Goal: Communication & Community: Answer question/provide support

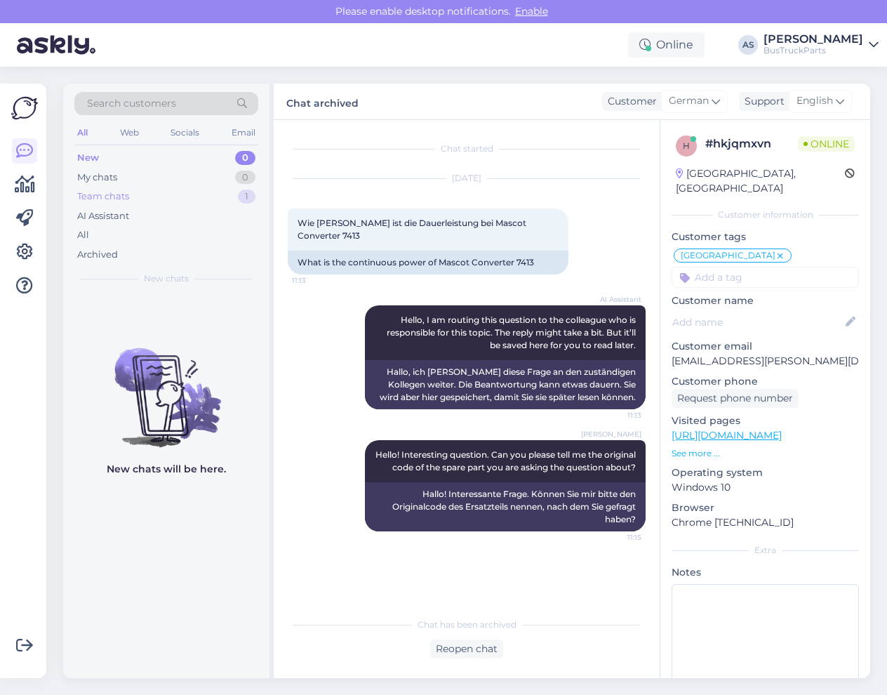
click at [203, 202] on div "Team chats 1" at bounding box center [166, 197] width 184 height 20
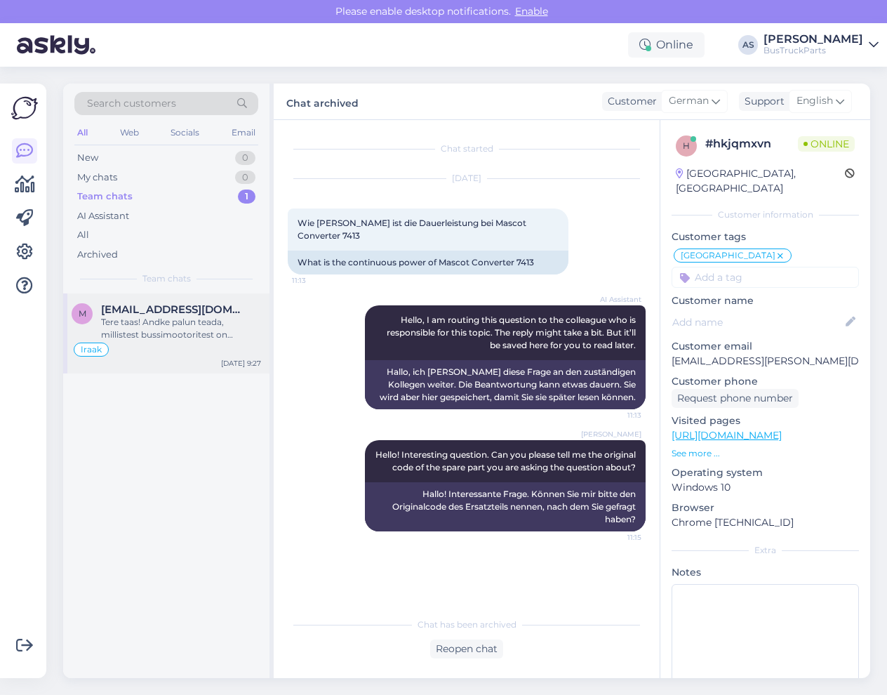
click at [191, 319] on div "Tere taas! Andke palun teada, millistest bussimootoritest on [PERSON_NAME] sõbe…" at bounding box center [181, 328] width 160 height 25
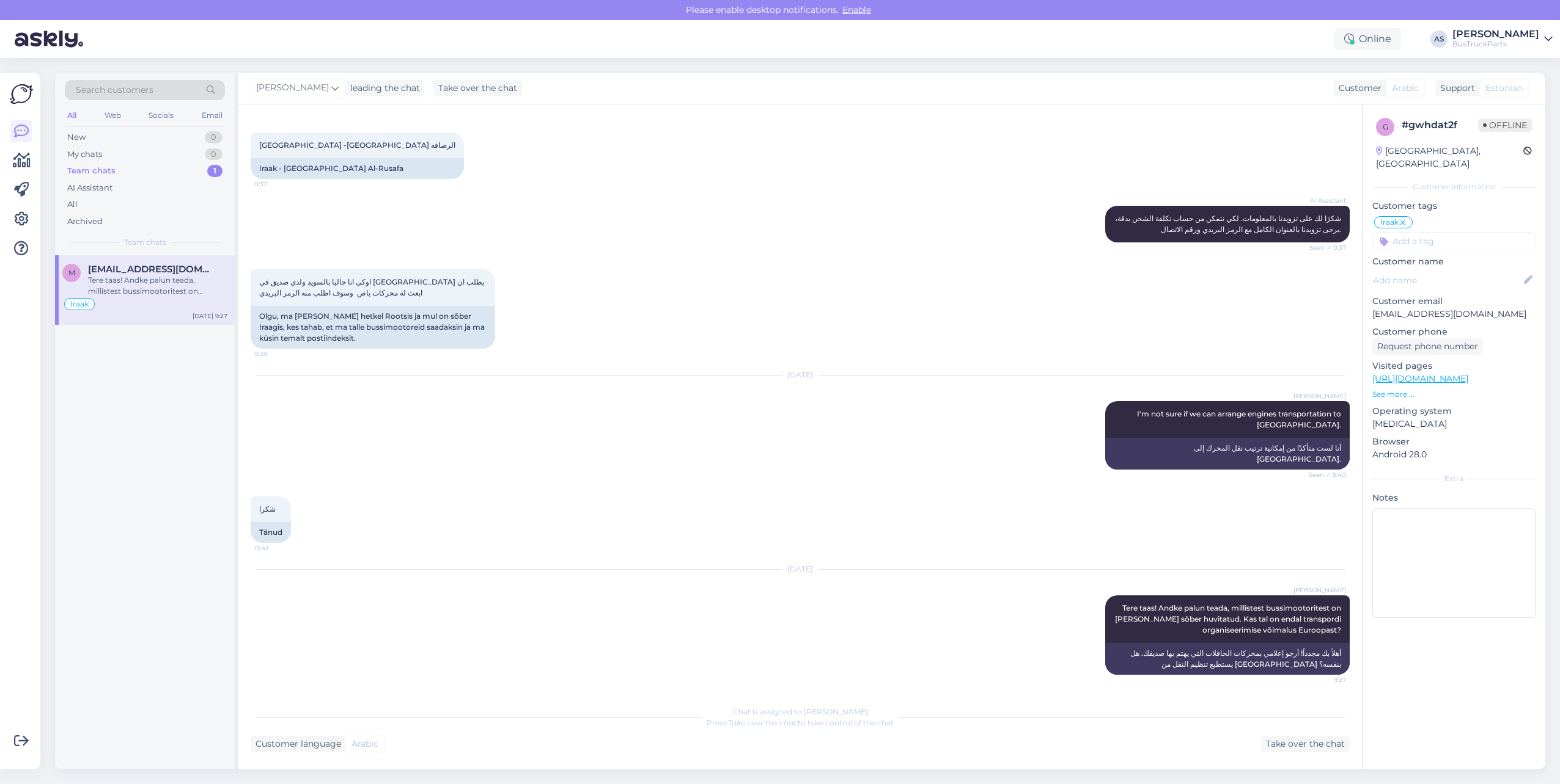
scroll to position [208, 0]
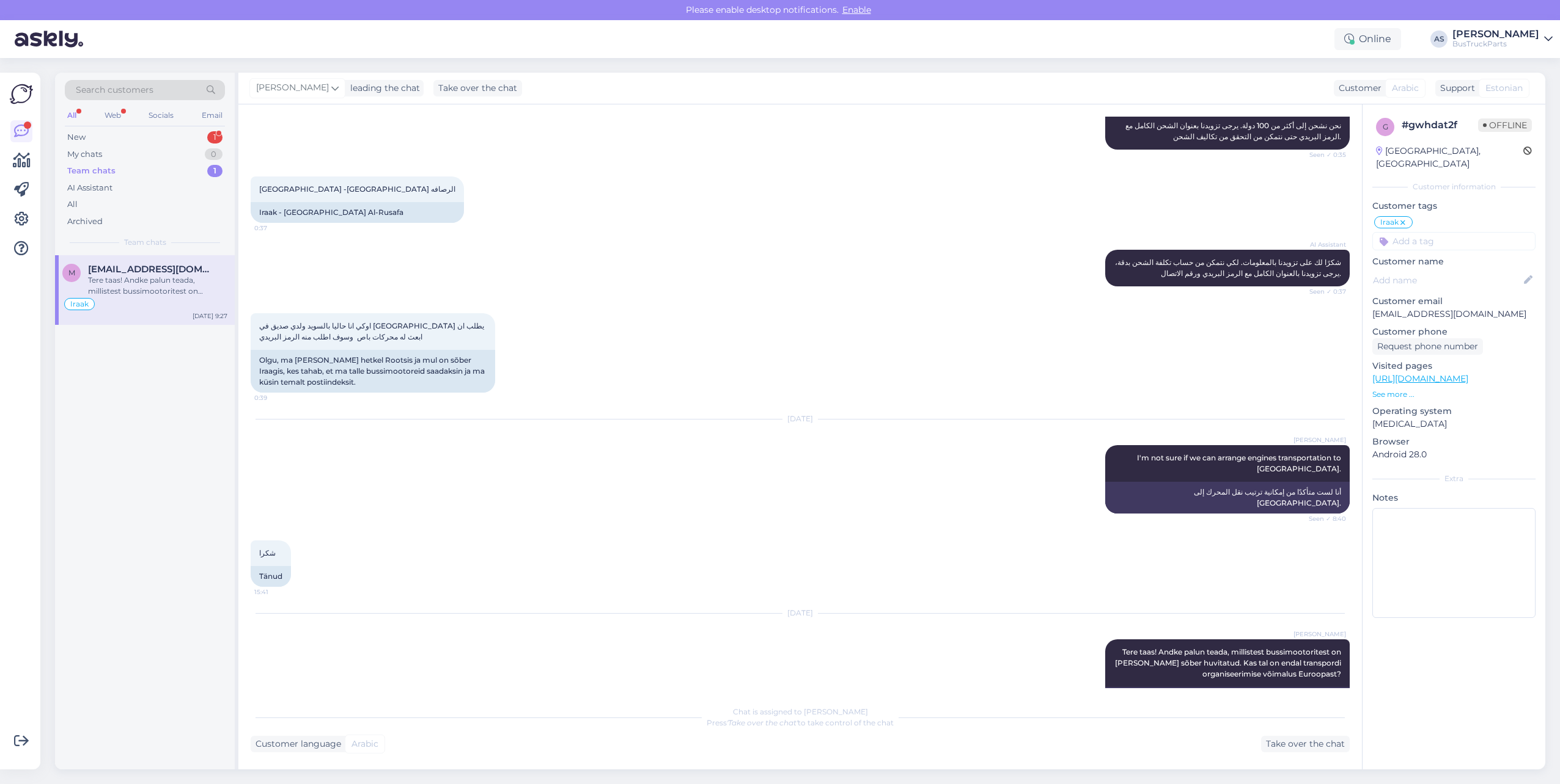
click at [153, 126] on div "Search customers All Web Socials Email New 1 My chats 0 Team chats 1 AI Assista…" at bounding box center [145, 164] width 179 height 183
click at [157, 133] on div "New 1" at bounding box center [145, 137] width 160 height 17
click at [145, 271] on span "[EMAIL_ADDRESS][DOMAIN_NAME]" at bounding box center [151, 269] width 127 height 11
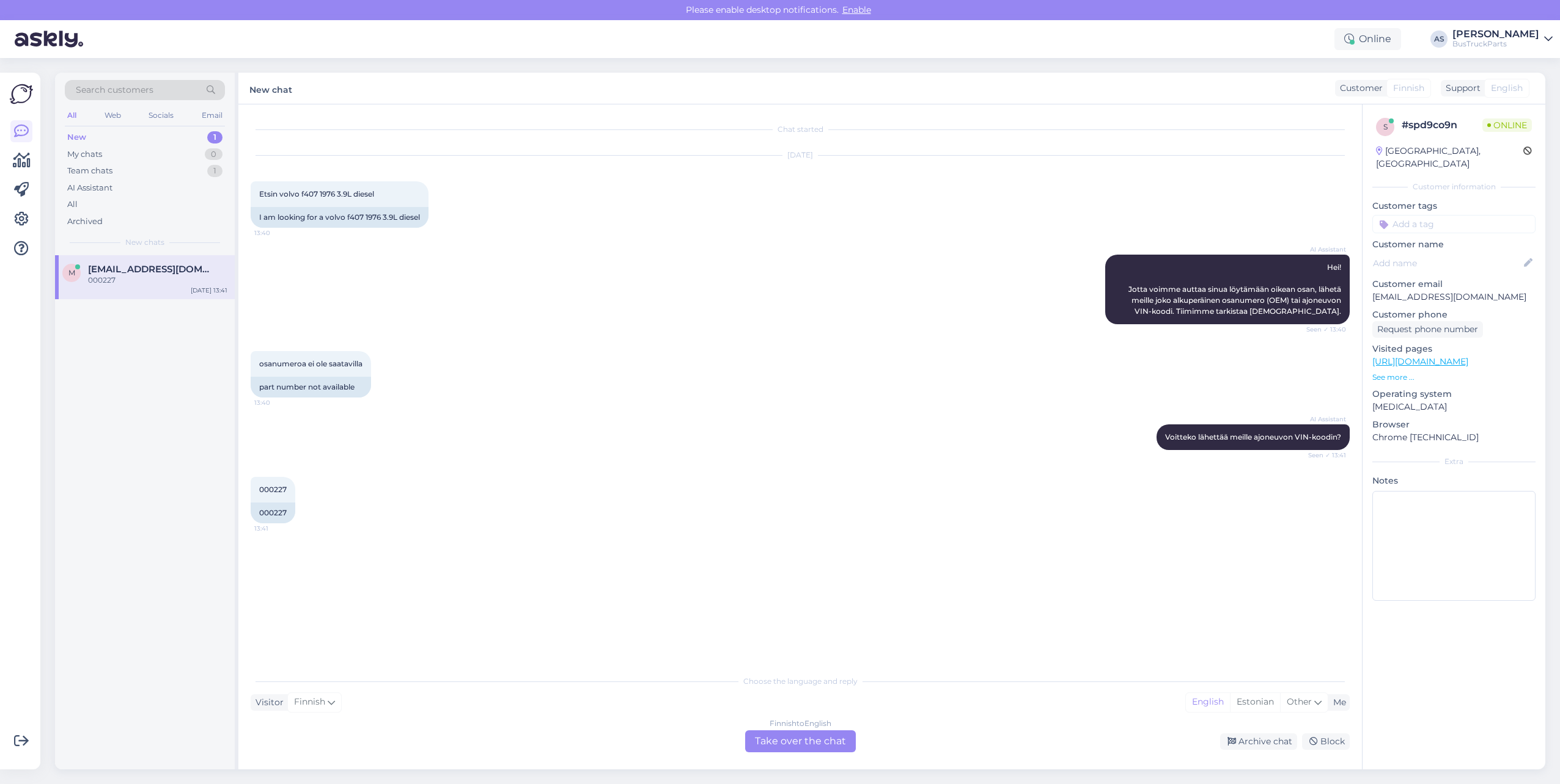
scroll to position [0, 0]
click at [772, 604] on div "Finnish to English Take over the chat" at bounding box center [800, 741] width 111 height 22
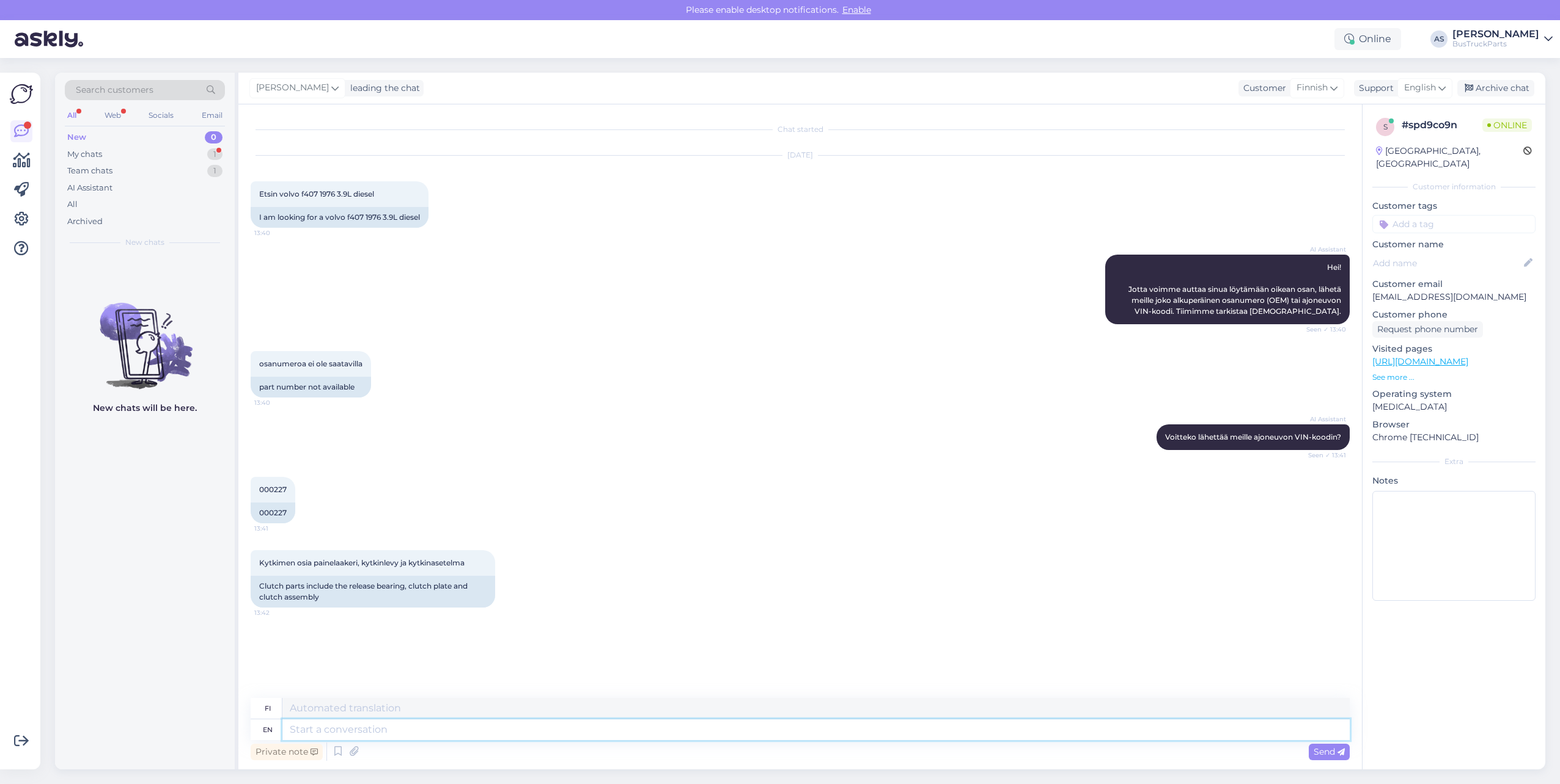
click at [436, 604] on textarea at bounding box center [816, 730] width 1067 height 21
type textarea "T"
type textarea "Kohe"
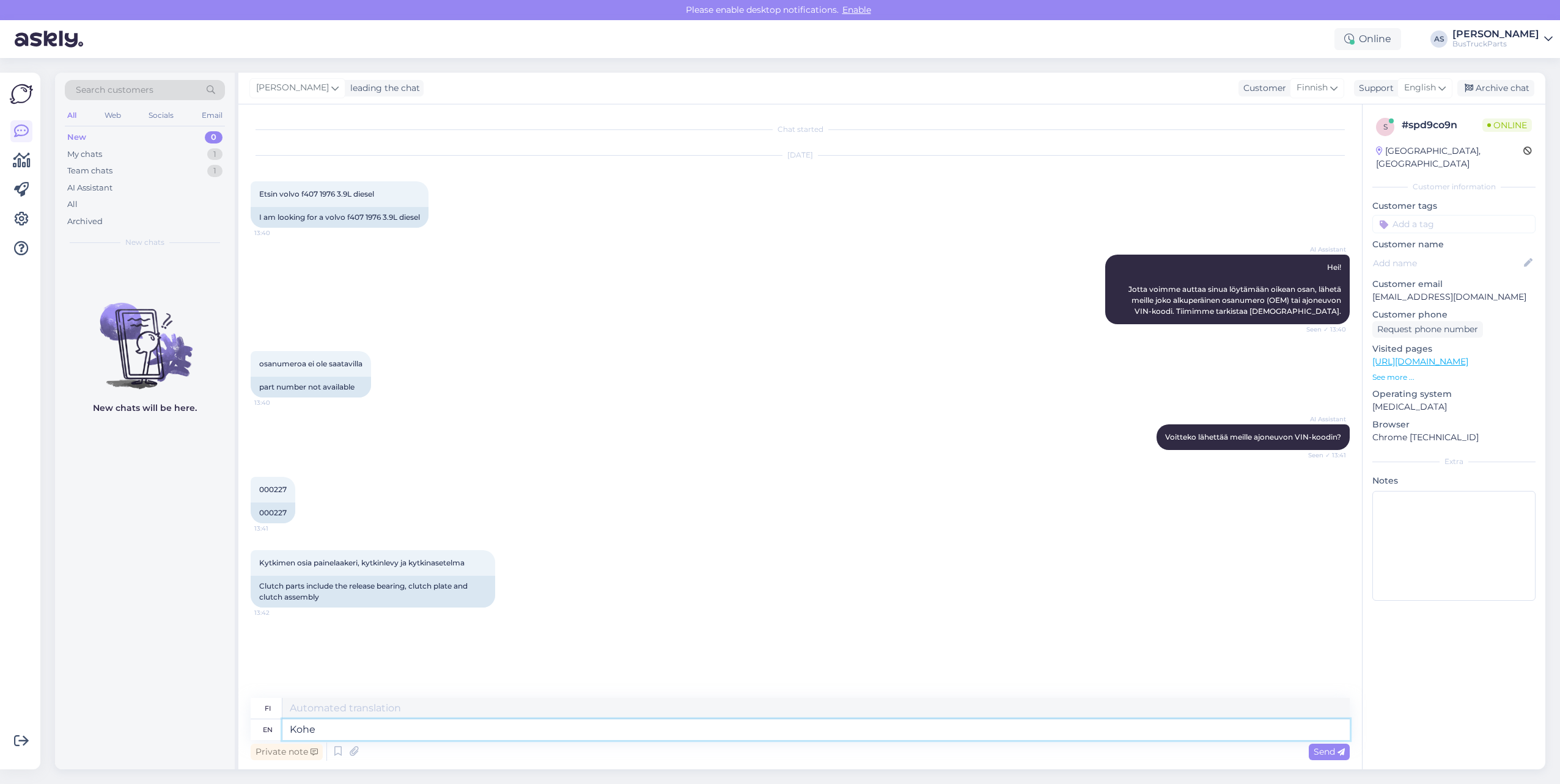
type textarea "Kohe"
type textarea "Kohe vaatan"
type textarea "Kohe katsotaan"
type textarea "Kohe vaatan üle,"
type textarea "Kohe katsotaan yli,"
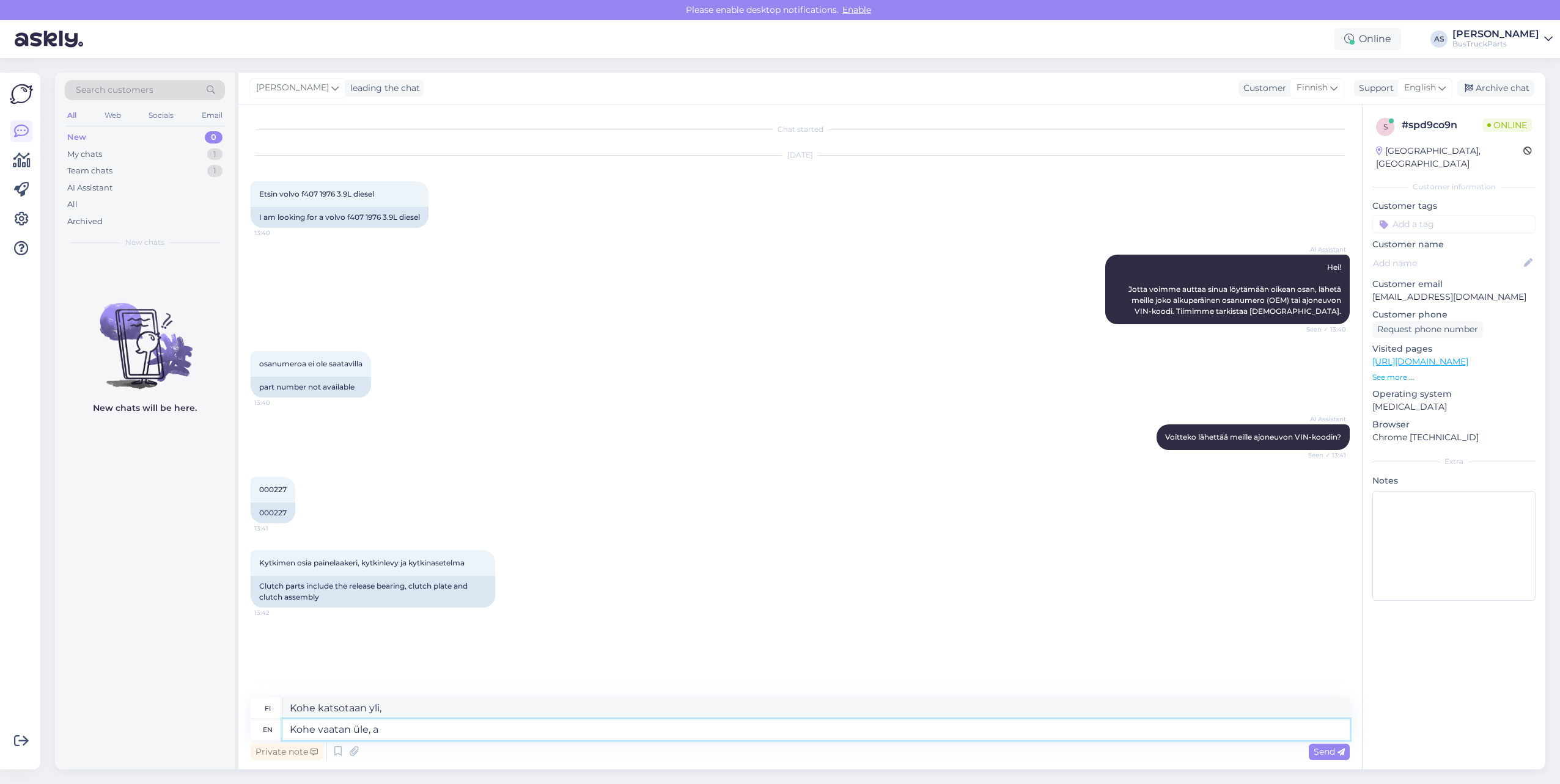
type textarea "Kohe vaatan üle,"
type textarea "Kohe katsotaan yli,"
type textarea "Kohe vaatan üle"
type textarea "Kohe katsoa yli"
type textarea "Kohe vaatan üle, a"
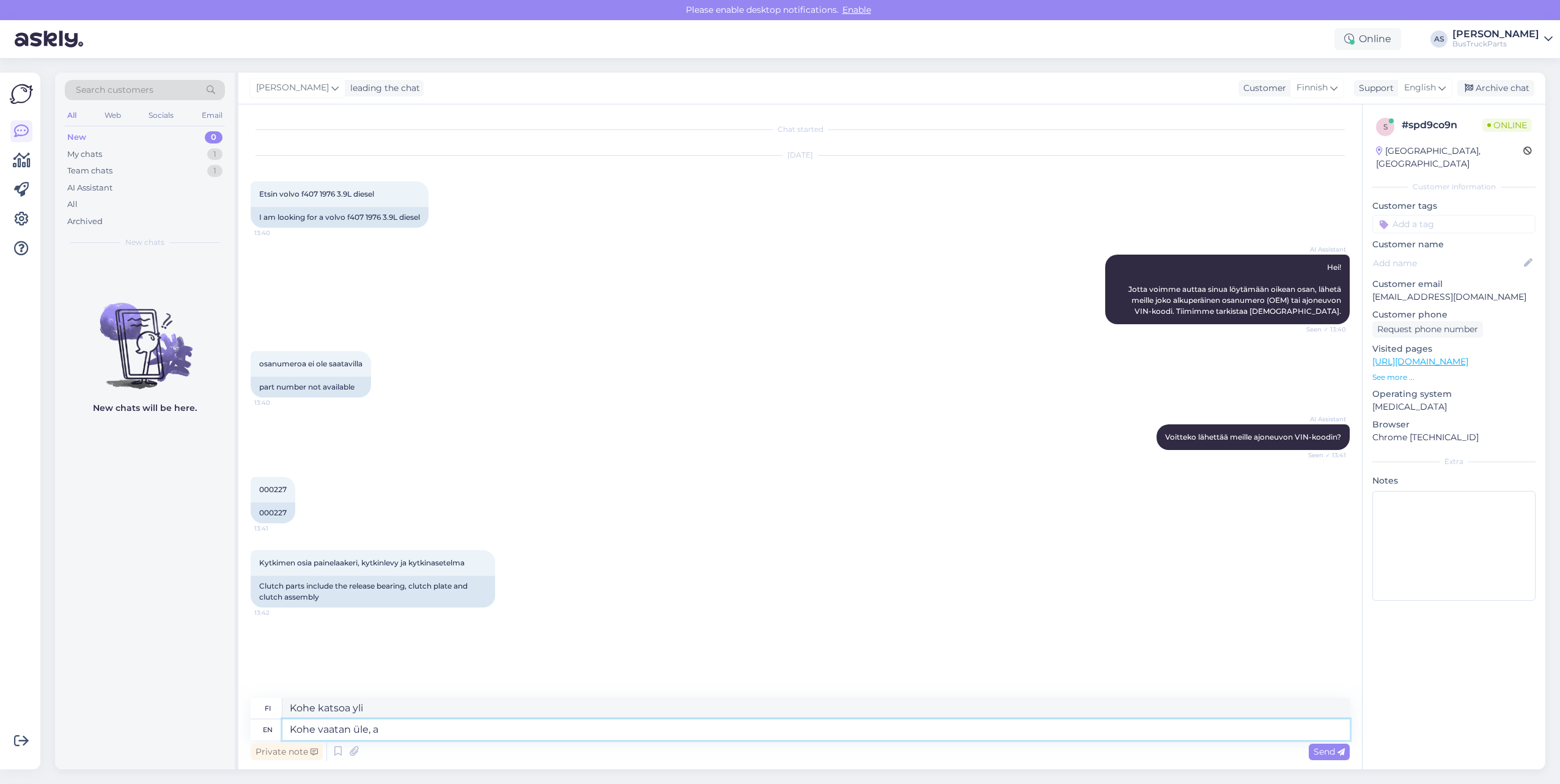
type textarea "Kohe katsotaan yli,"
type textarea "Kohe vaatan üle, and"
type textarea "Kohe katsotaan yli ja"
type textarea "Kohe vaatan üle, andke"
type textarea "Kohe katsotaan yli, ja ke"
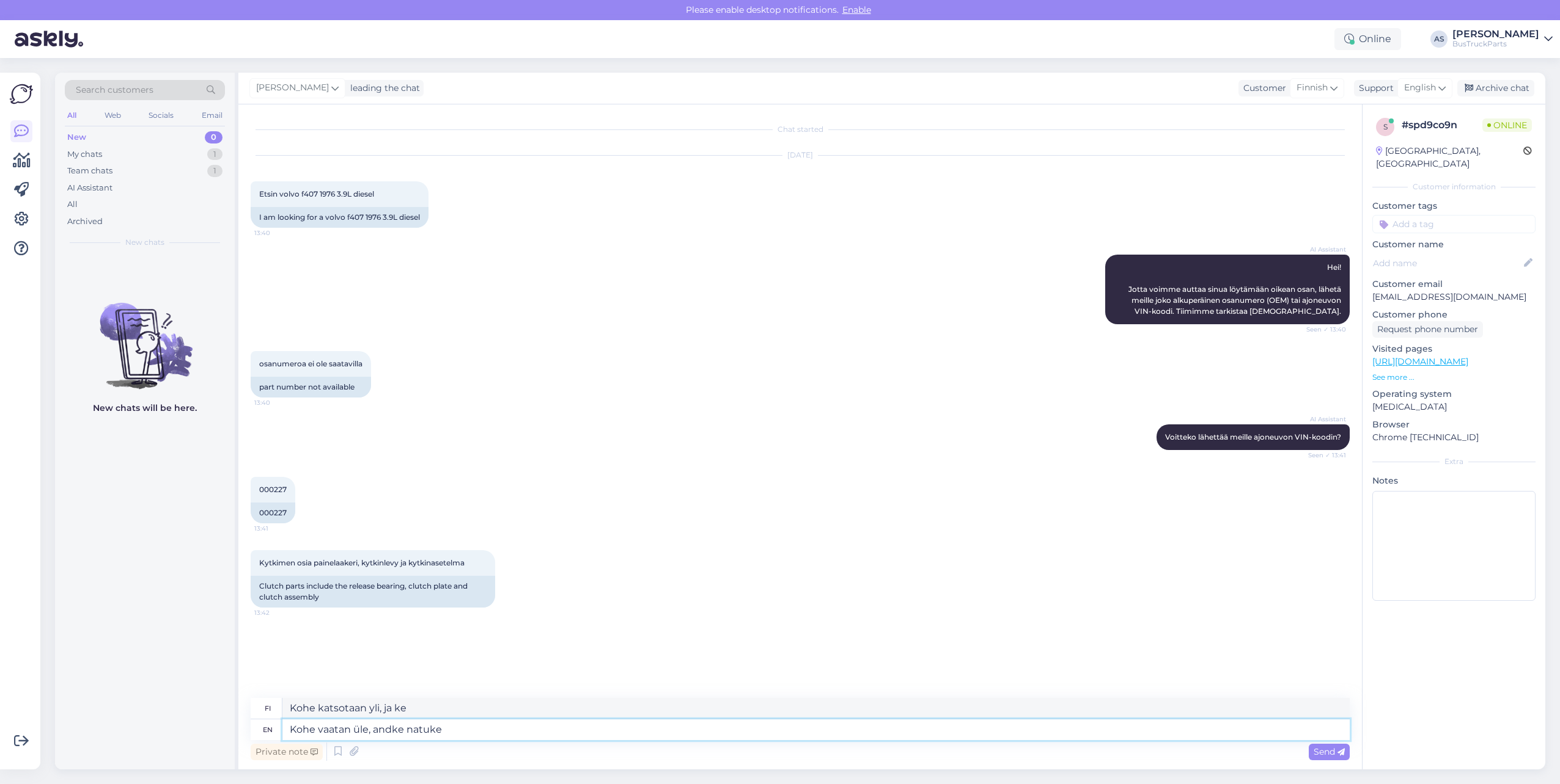
type textarea "Kohe vaatan üle, andke natuke a"
type textarea "Kohe vaatan üle, andke natuke"
type textarea "Kohe vaatan üle, andke natuke aega p"
type textarea "Kohe vaatan üle, andke natuke aega"
type textarea "Kohe vaatan üle, andke natuke aega palun"
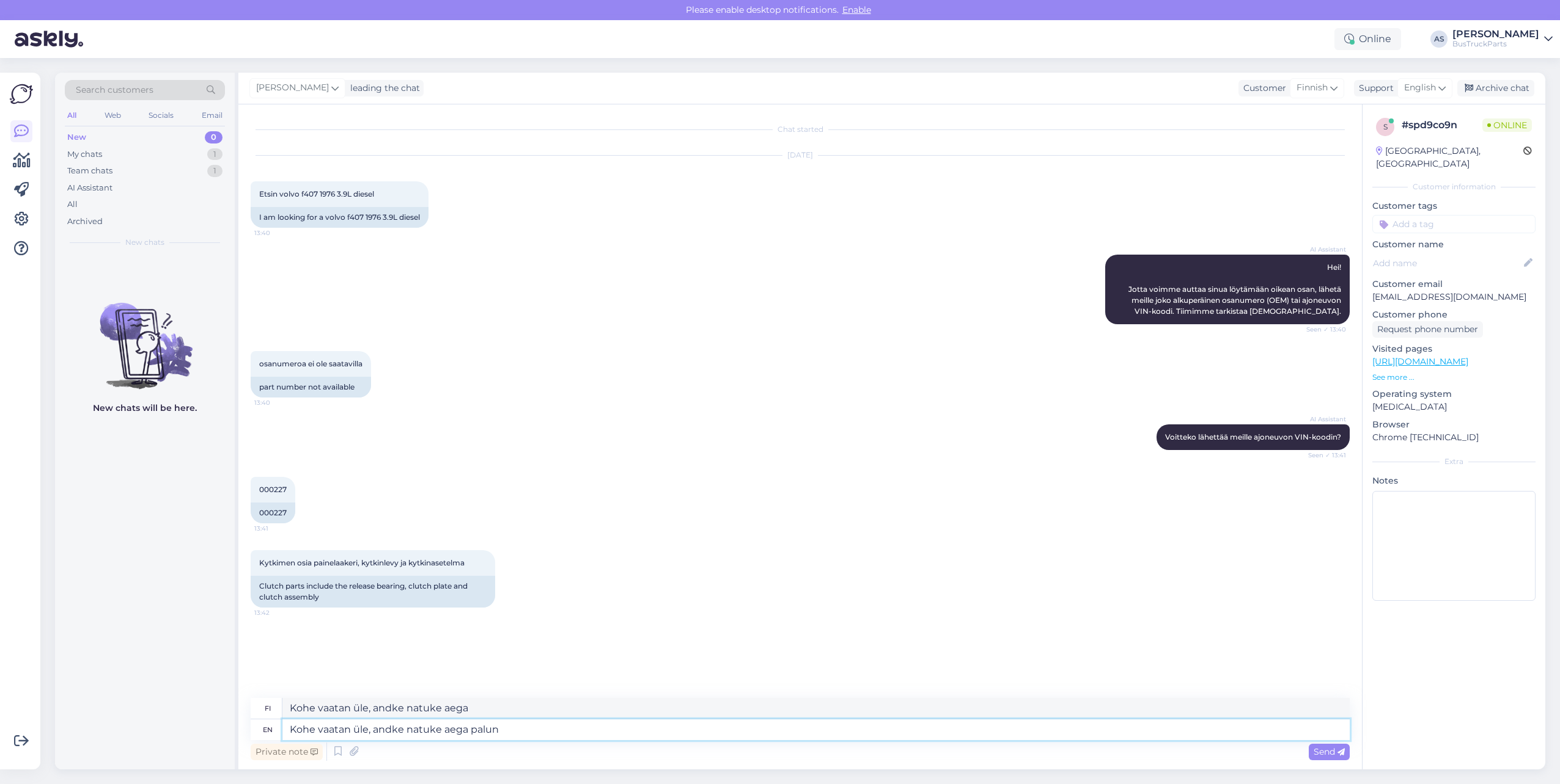
type textarea "Kohe vaatan üle, andke natuke aega palun"
drag, startPoint x: 516, startPoint y: 730, endPoint x: 174, endPoint y: 715, distance: 342.3
click at [174, 604] on div "Search customers All Web Socials Email New 0 My chats 1 Team chats 1 AI Assista…" at bounding box center [800, 421] width 1490 height 697
type textarea "I"
type textarea "Minä"
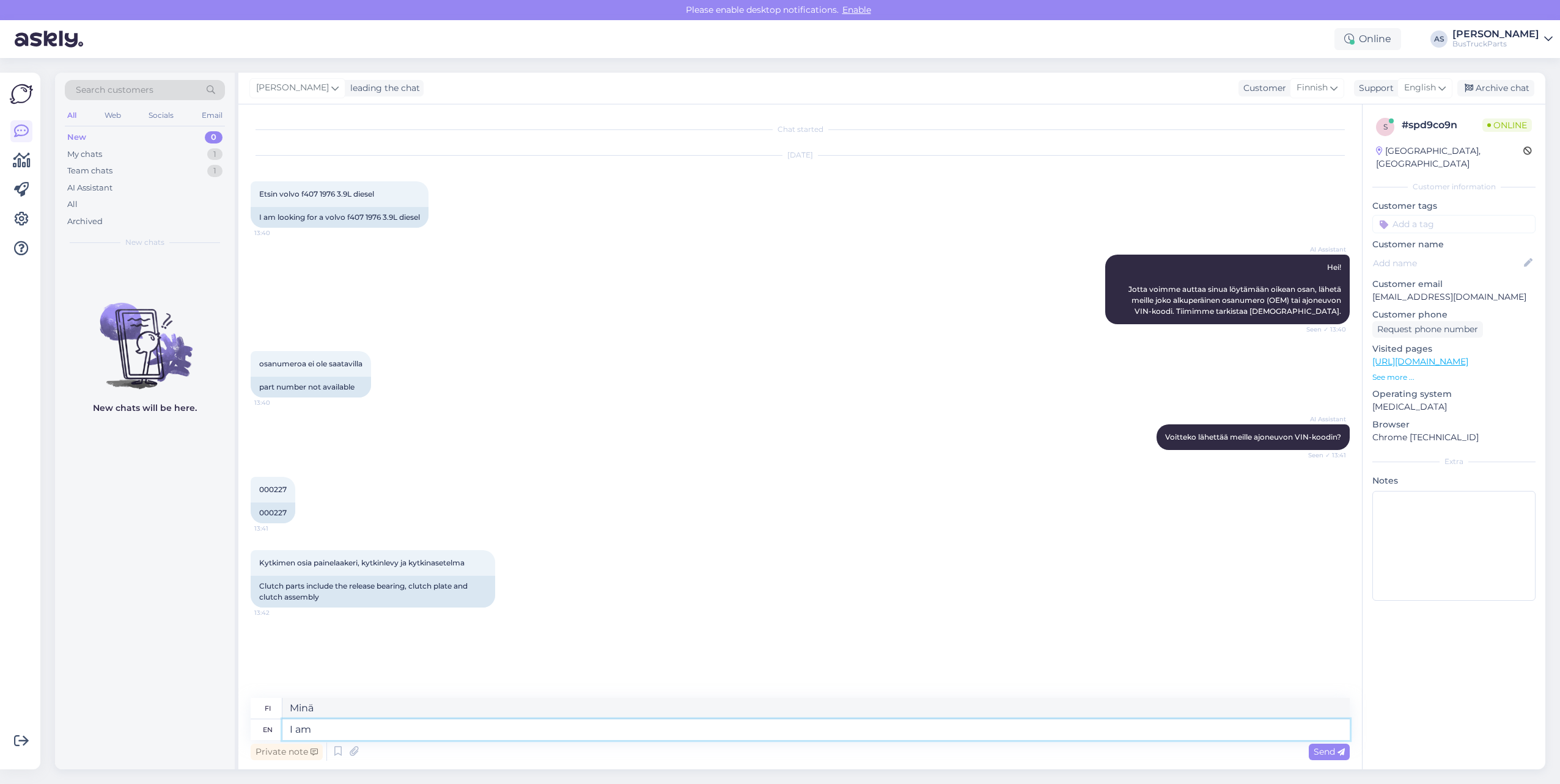
type textarea "I am"
type textarea "[PERSON_NAME]"
type textarea "I am looking"
type textarea "Etsin"
type textarea "I"
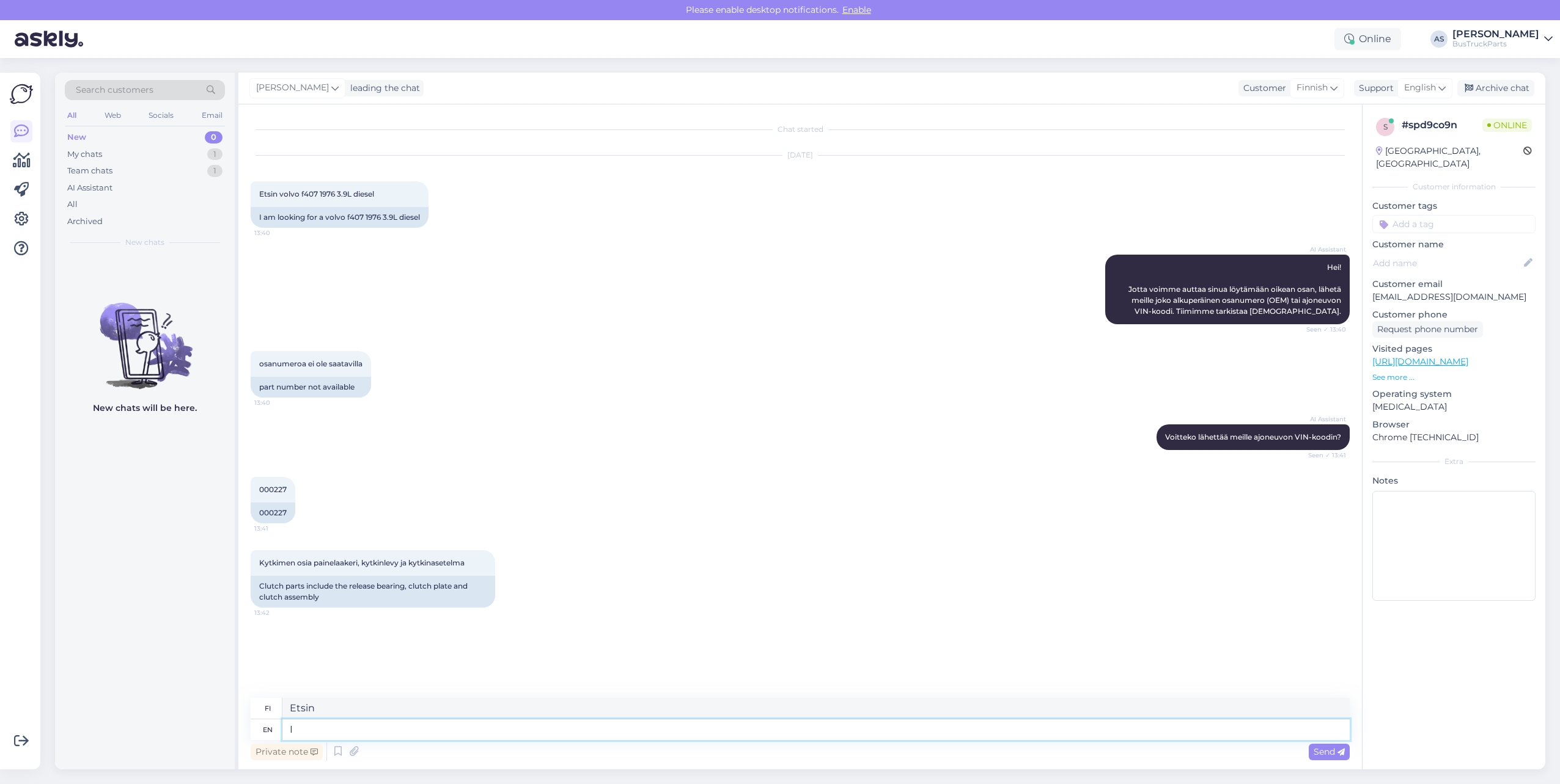
type textarea "[PERSON_NAME]"
type textarea "I"
type textarea "Minä"
type textarea "I will"
type textarea "Minä aion"
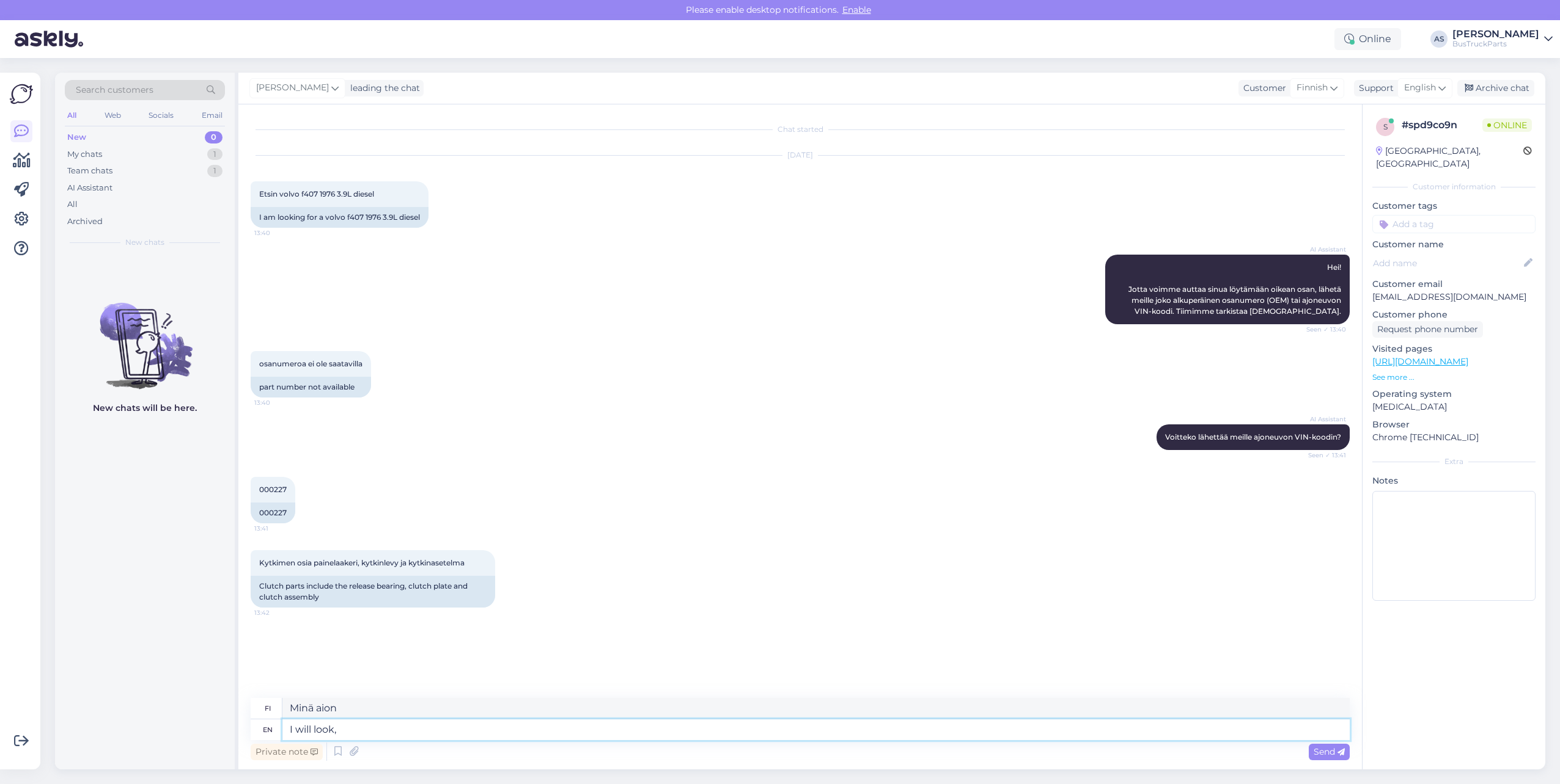
type textarea "I will look, a"
type textarea "[PERSON_NAME],"
type textarea "I will look, and"
type textarea "[PERSON_NAME], ja"
type textarea "I will look, and let"
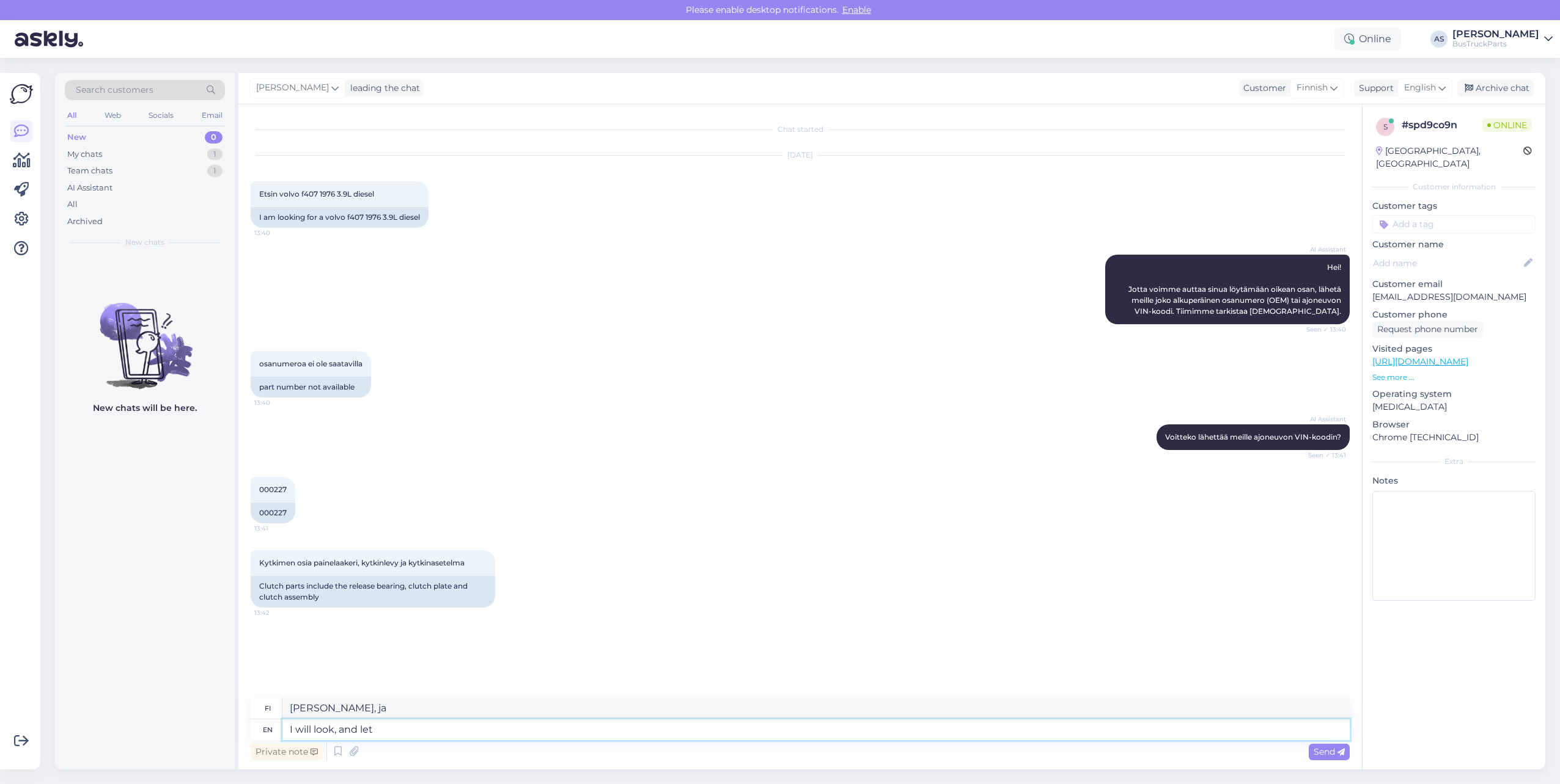
type textarea "[PERSON_NAME] [PERSON_NAME]"
type textarea "I will look, and let you"
type textarea "[PERSON_NAME] [PERSON_NAME] sinun"
type textarea "I will look, and let you know"
type textarea "[PERSON_NAME] ilmoitan teille"
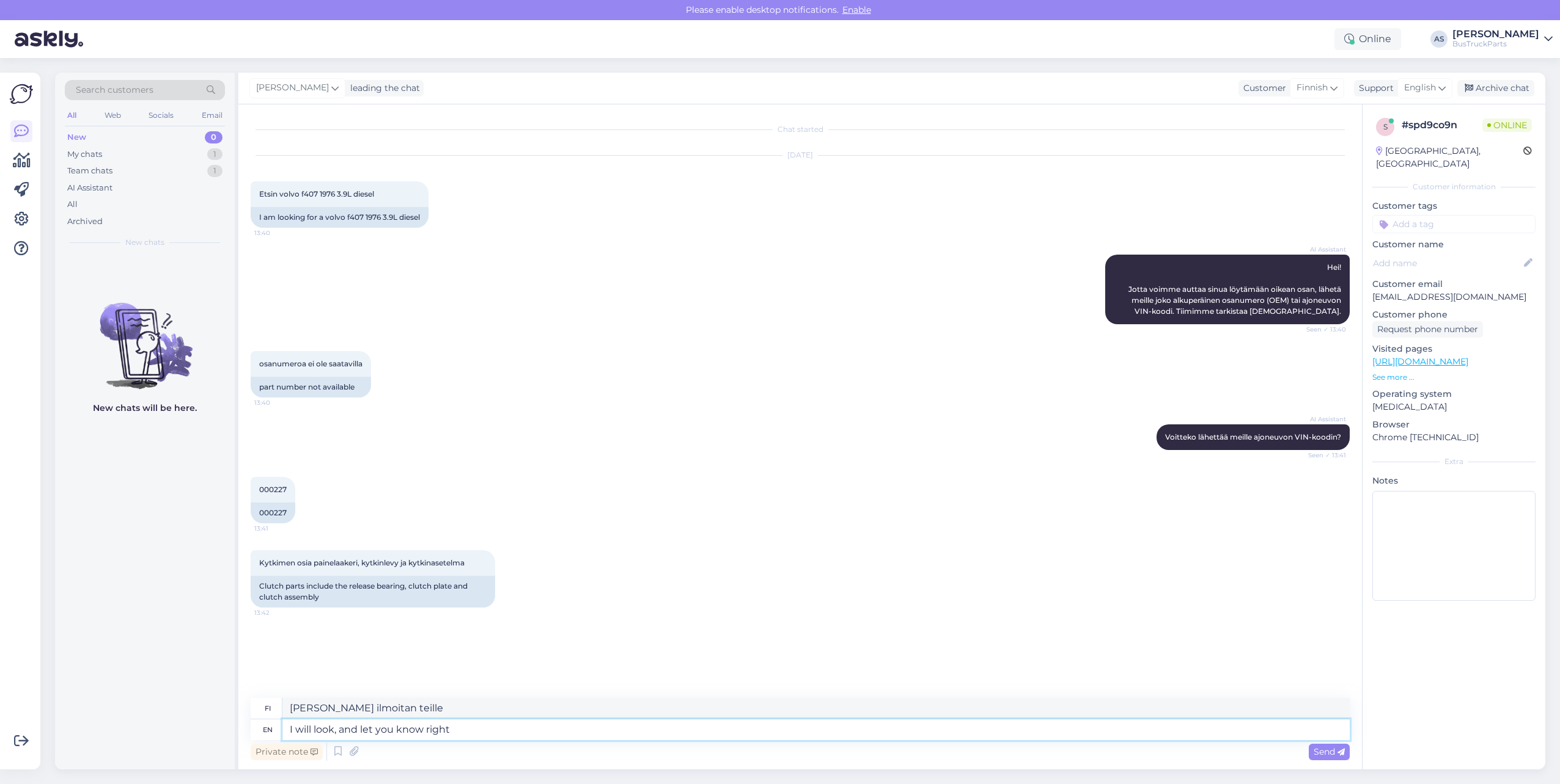
type textarea "I will look, and let you know right"
type textarea "[PERSON_NAME] [PERSON_NAME] sinulle oikein"
type textarea "I will look, and let you know right away."
type textarea "[PERSON_NAME] ilmoitan heti."
type textarea "I will look, and let you know right away. Please w"
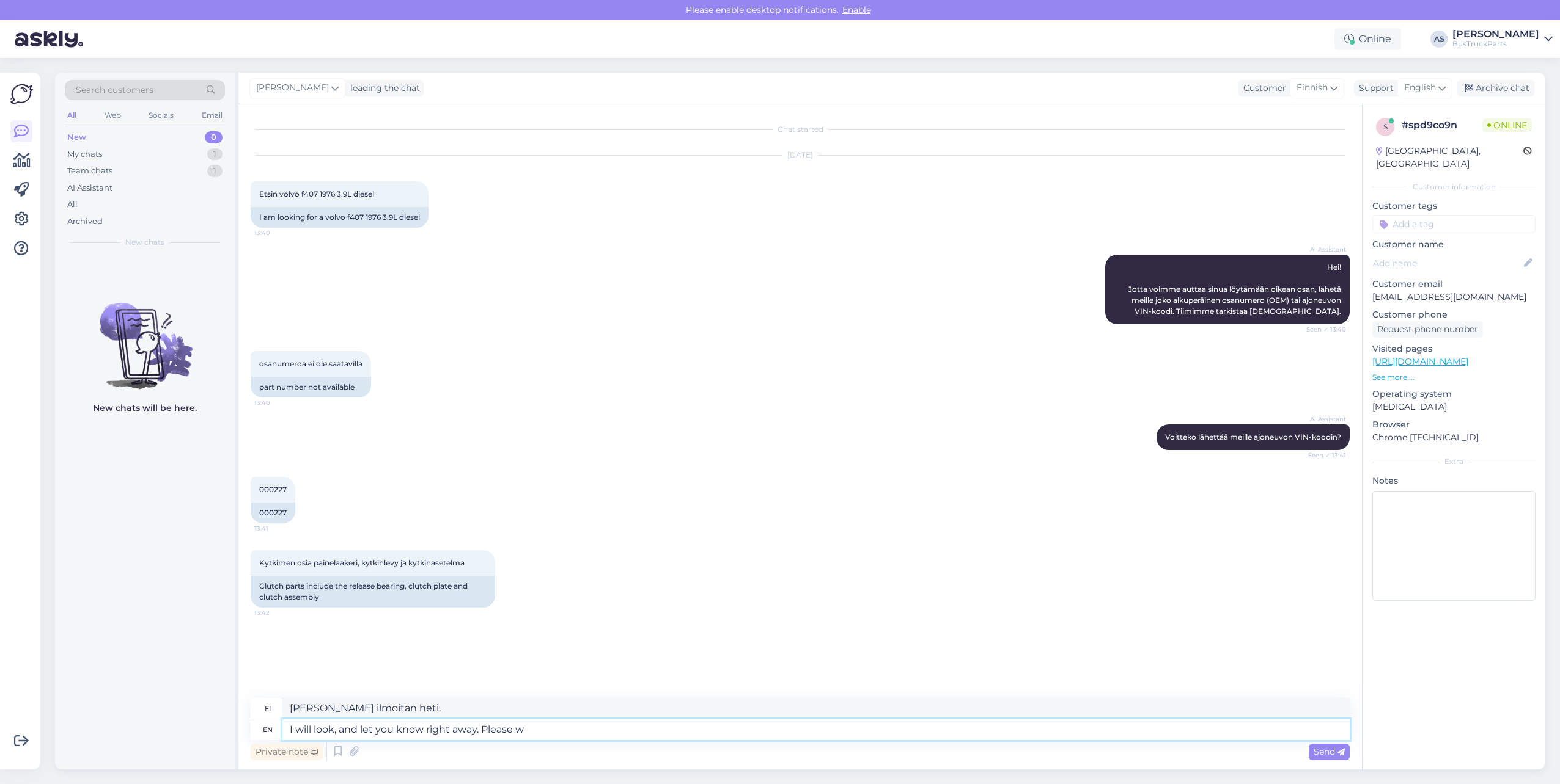
type textarea "Katson asiaa ja ilmoitan teille heti. Ole hyvä."
type textarea "I will look, and let you know right away. Please wait"
type textarea "[PERSON_NAME] ilmoitan heti. Odota hetki."
type textarea "I will look, and let you know right away. Please wait"
click at [772, 604] on span "Send" at bounding box center [1329, 752] width 31 height 11
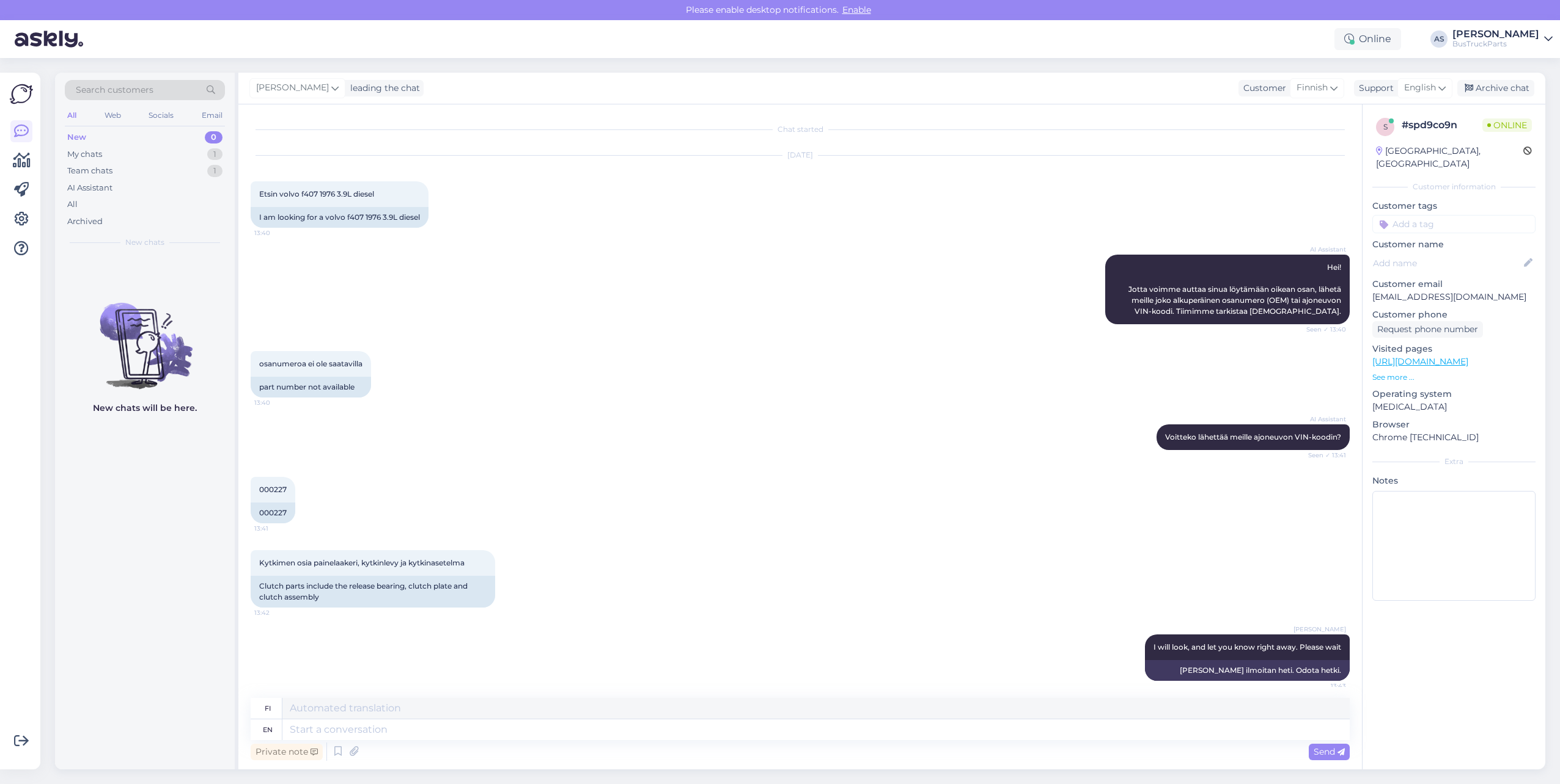
scroll to position [7, 0]
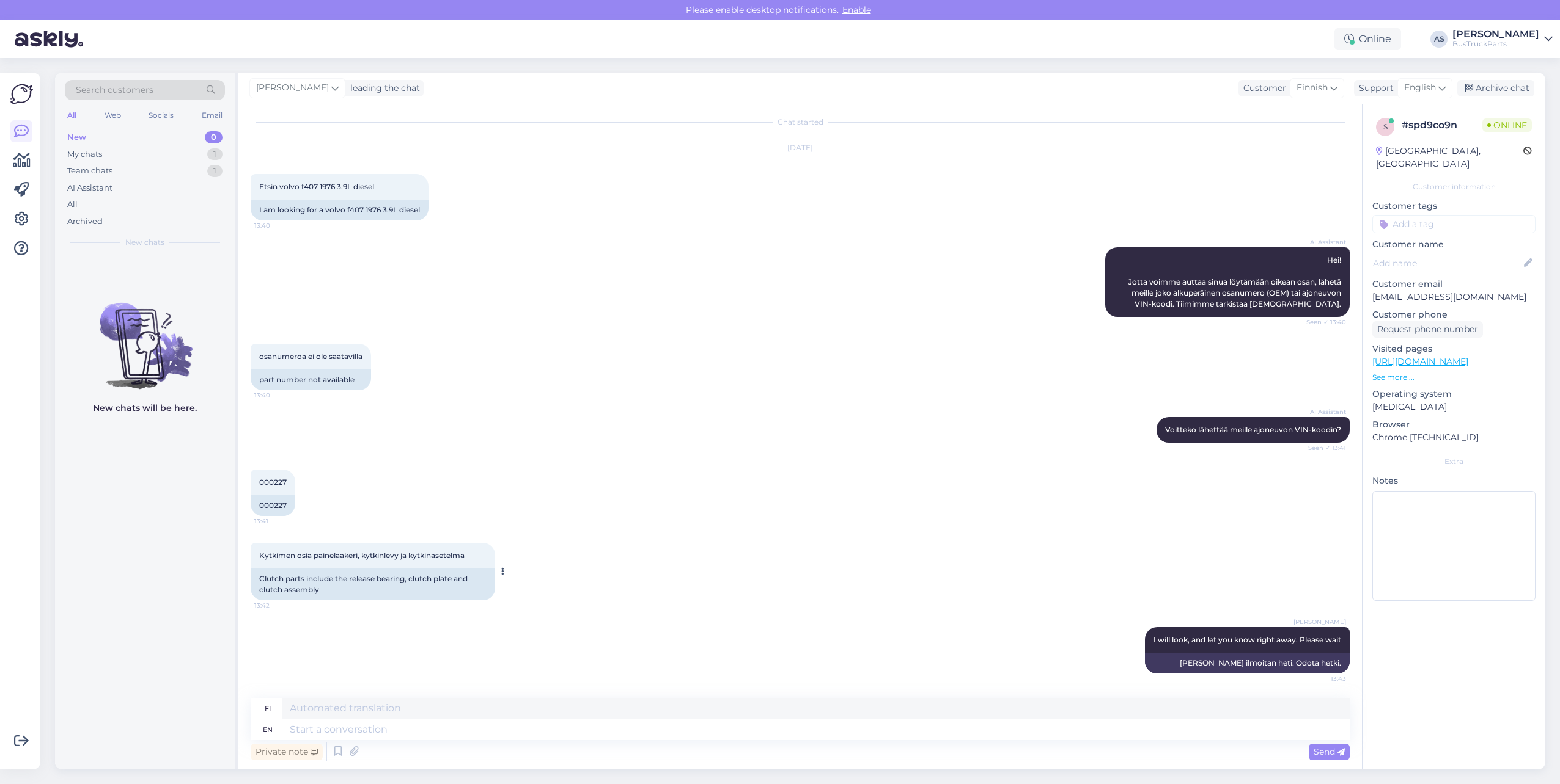
click at [312, 591] on div "Clutch parts include the release bearing, clutch plate and clutch assembly" at bounding box center [373, 585] width 245 height 32
click at [772, 428] on span "Voitteko lähettää meille ajoneuvon VIN-koodin?" at bounding box center [1253, 430] width 176 height 10
click at [592, 604] on textarea at bounding box center [816, 730] width 1067 height 21
click at [401, 604] on textarea at bounding box center [816, 730] width 1067 height 21
click at [414, 590] on div "Clutch parts include the release bearing, clutch plate and clutch assembly" at bounding box center [373, 585] width 245 height 32
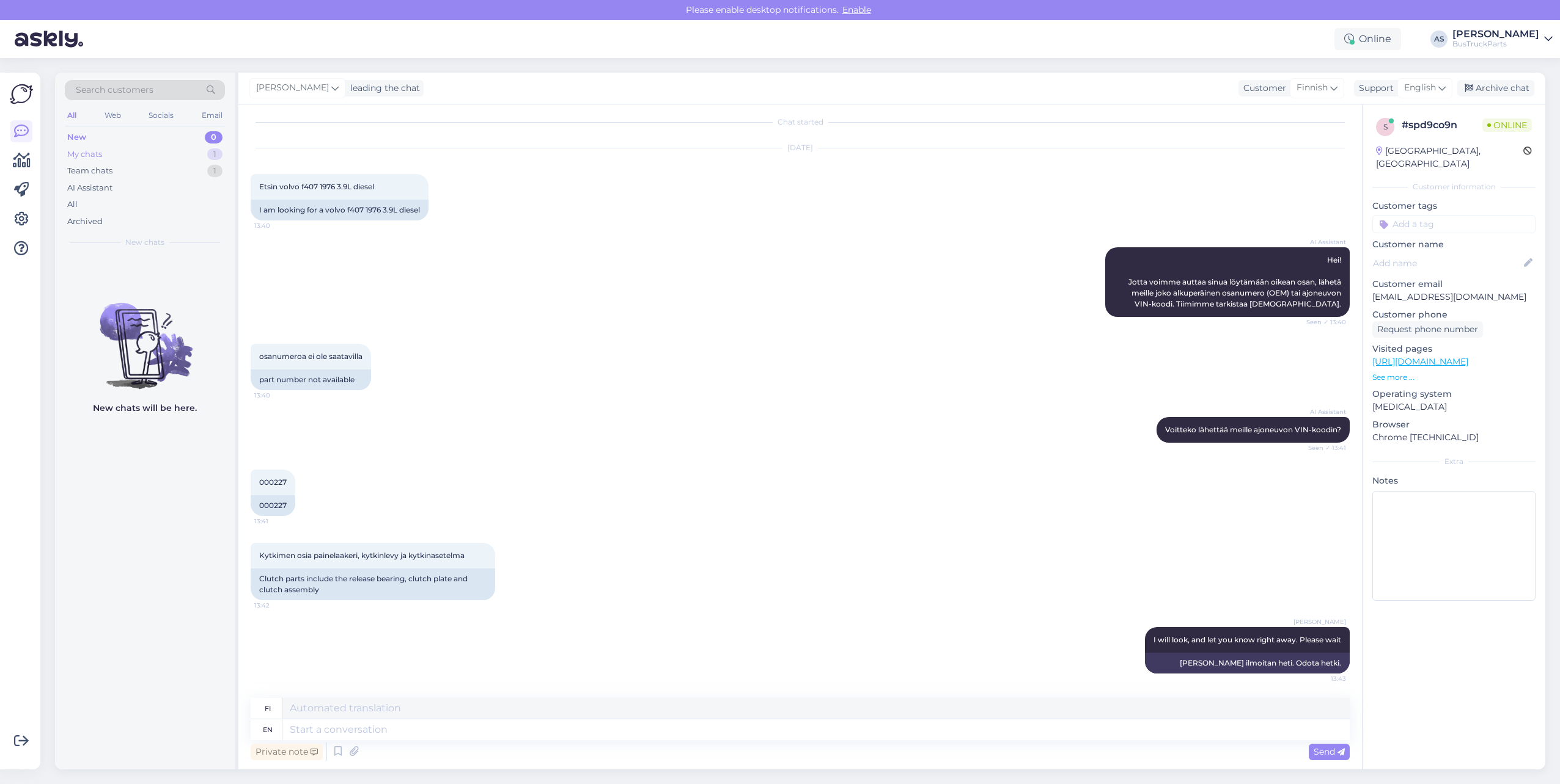
click at [152, 152] on div "My chats 1" at bounding box center [145, 155] width 160 height 17
click at [340, 604] on textarea at bounding box center [816, 730] width 1067 height 21
drag, startPoint x: 409, startPoint y: 730, endPoint x: 340, endPoint y: 723, distance: 69.4
click at [409, 604] on textarea at bounding box center [816, 730] width 1067 height 21
click at [469, 604] on textarea at bounding box center [816, 730] width 1067 height 21
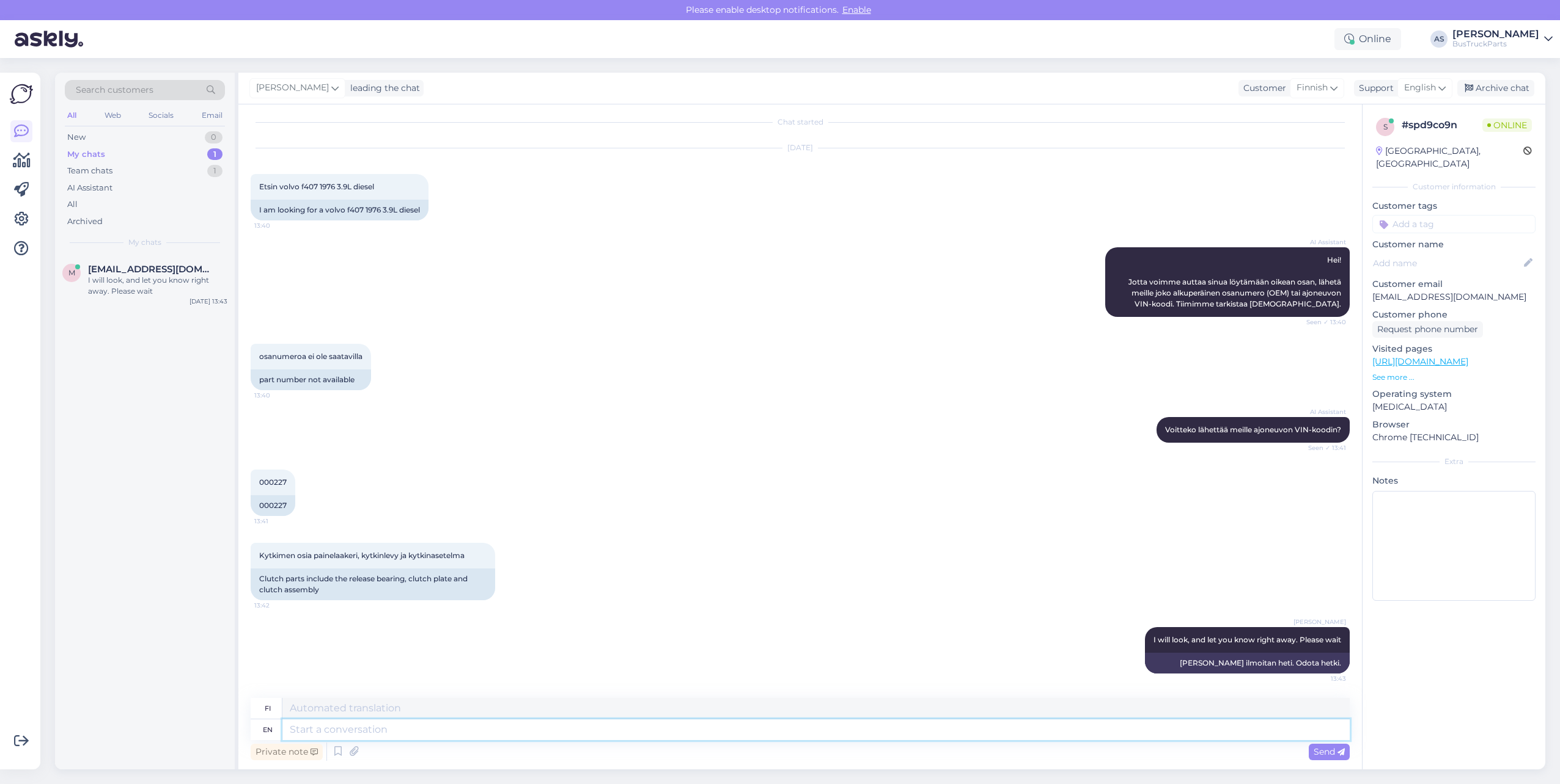
click at [415, 604] on textarea at bounding box center [816, 730] width 1067 height 21
drag, startPoint x: 286, startPoint y: 507, endPoint x: 256, endPoint y: 506, distance: 30.0
click at [256, 506] on div "000227" at bounding box center [272, 506] width 44 height 21
copy div "000227"
click at [356, 604] on textarea at bounding box center [816, 730] width 1067 height 21
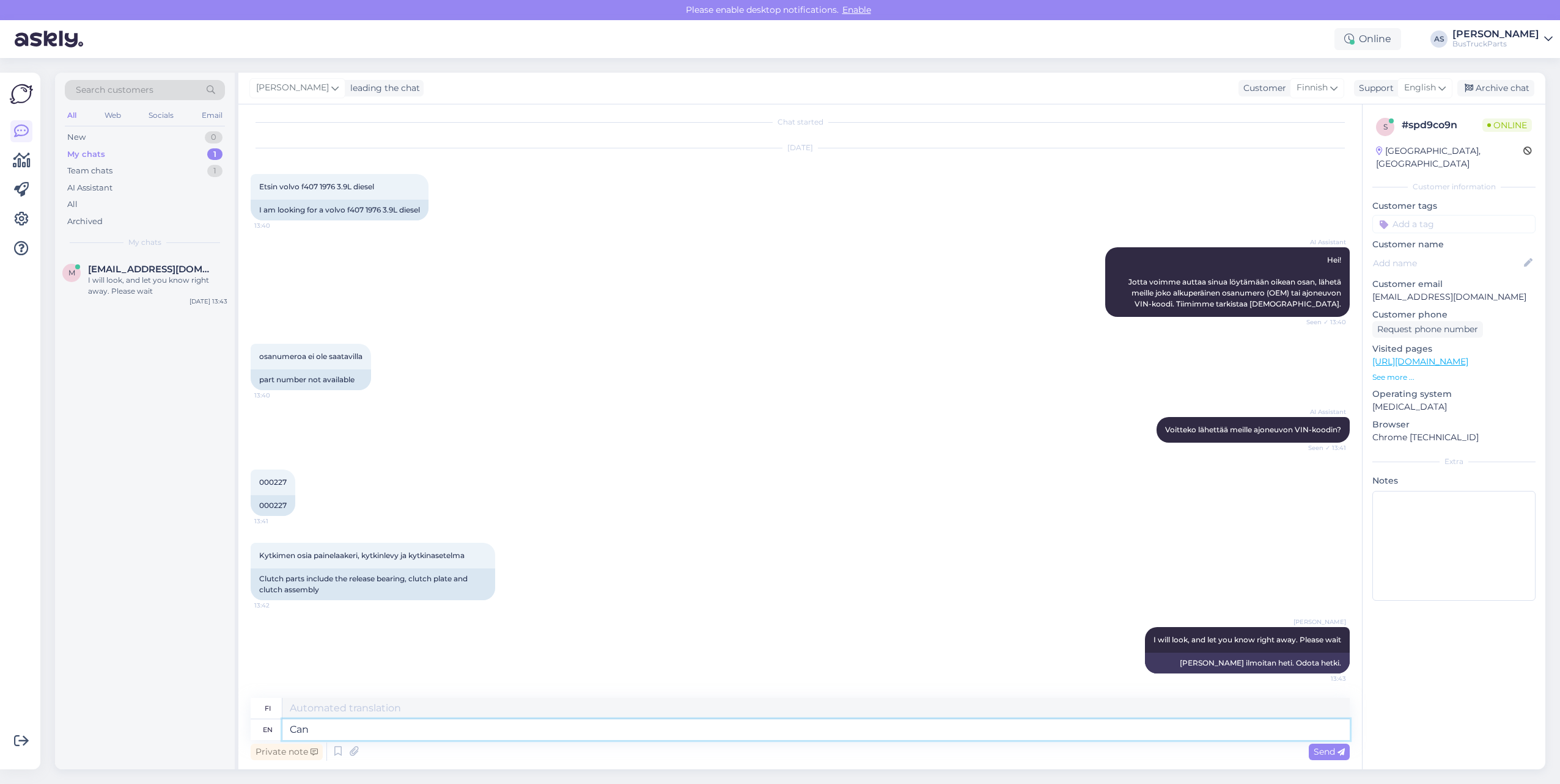
type textarea "Can"
type textarea "Voi"
type textarea "Can you"
type textarea "Voitko"
type textarea "Can you please"
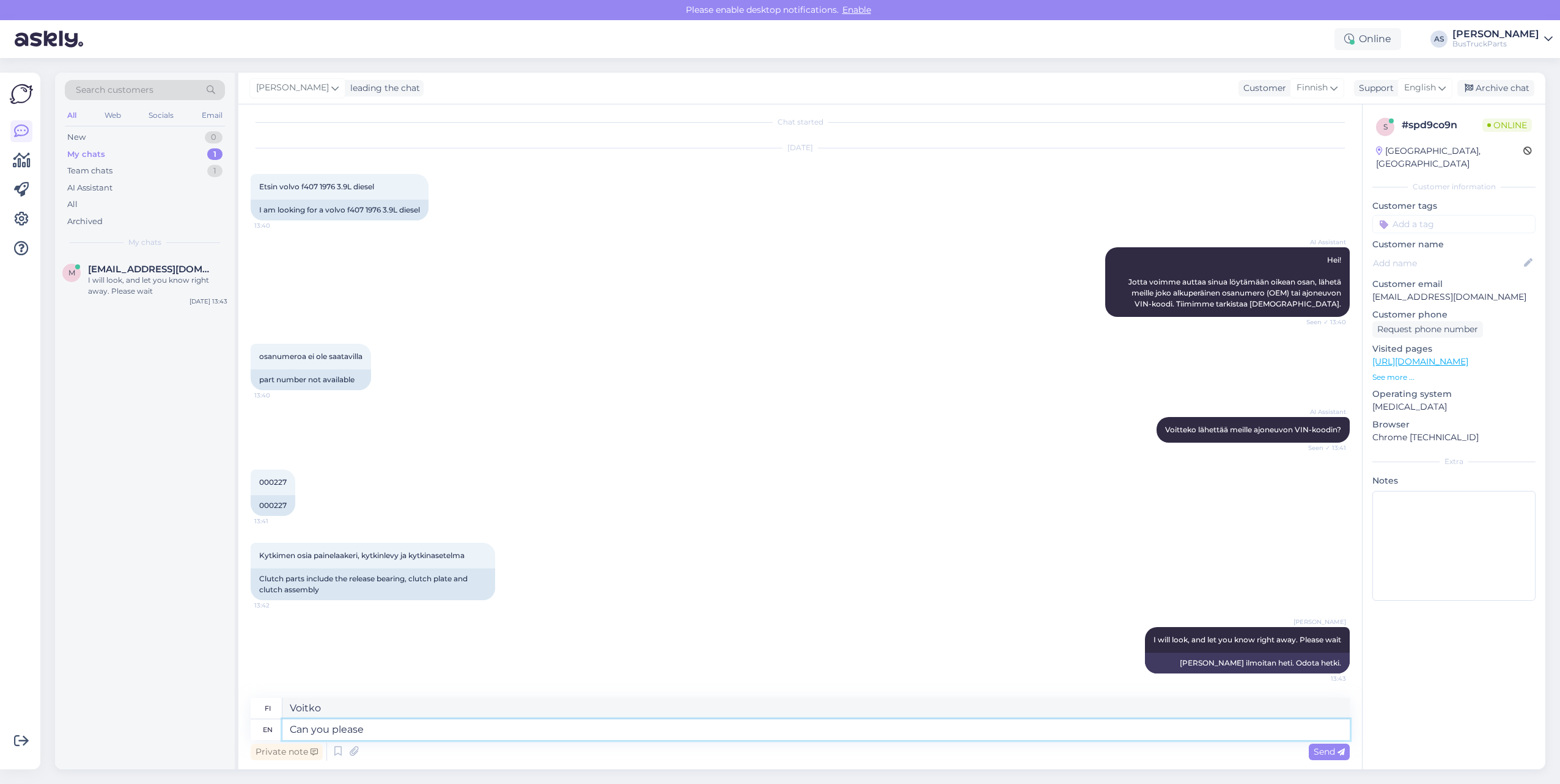
type textarea "Voisitko ystävällisesti"
type textarea "Can you please send u"
type textarea "Voitko lähettää"
type textarea "Can you please send us"
type textarea "Voitteko lähettää meille"
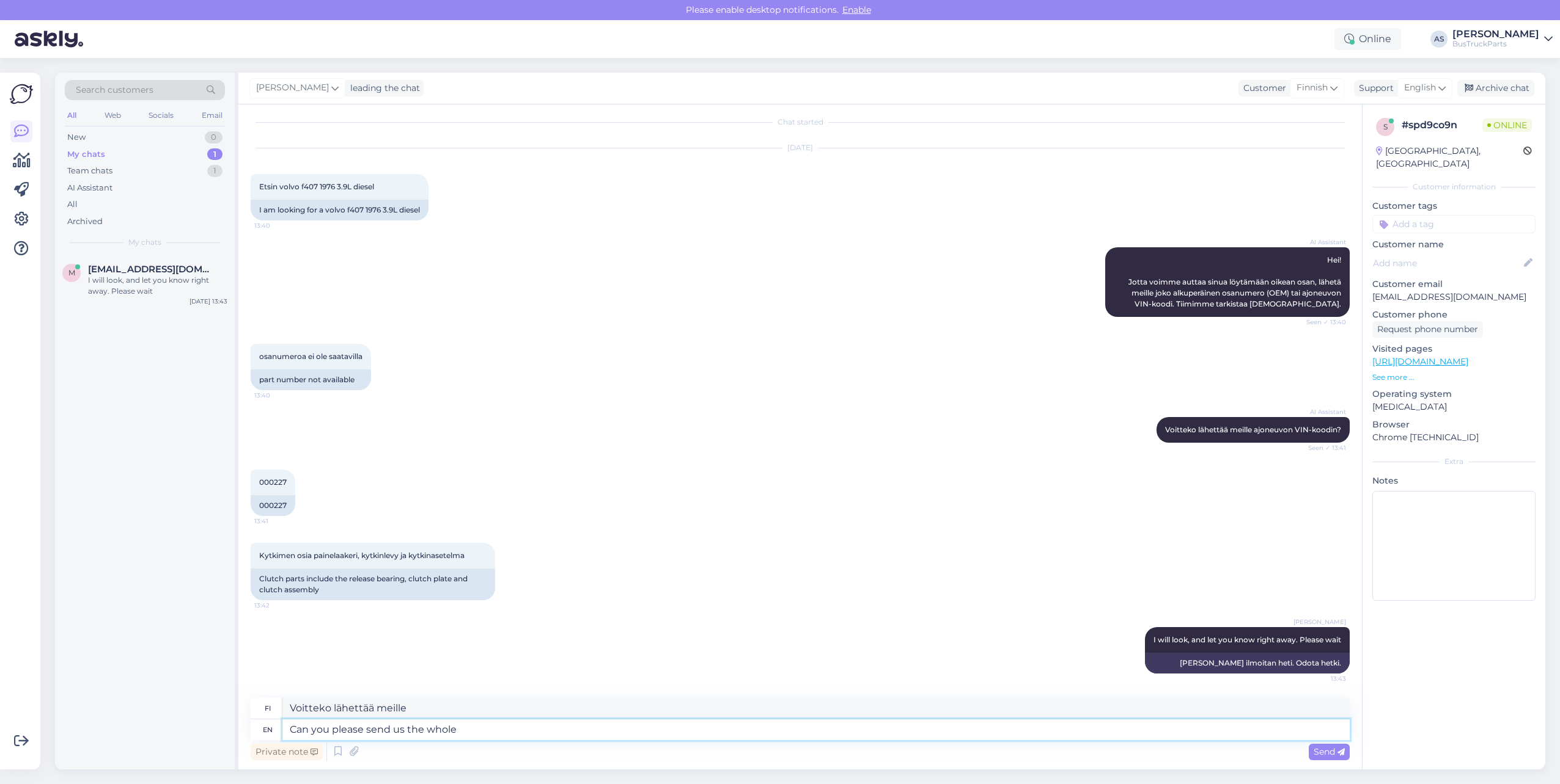
type textarea "Can you please send us the whole"
type textarea "Voitteko lähettää meille koko"
type textarea "Can you please send us the whole VIN"
type textarea "Voitteko lähettää meille koko VIN-numeron?"
type textarea "Can you please send us the whole VIN code."
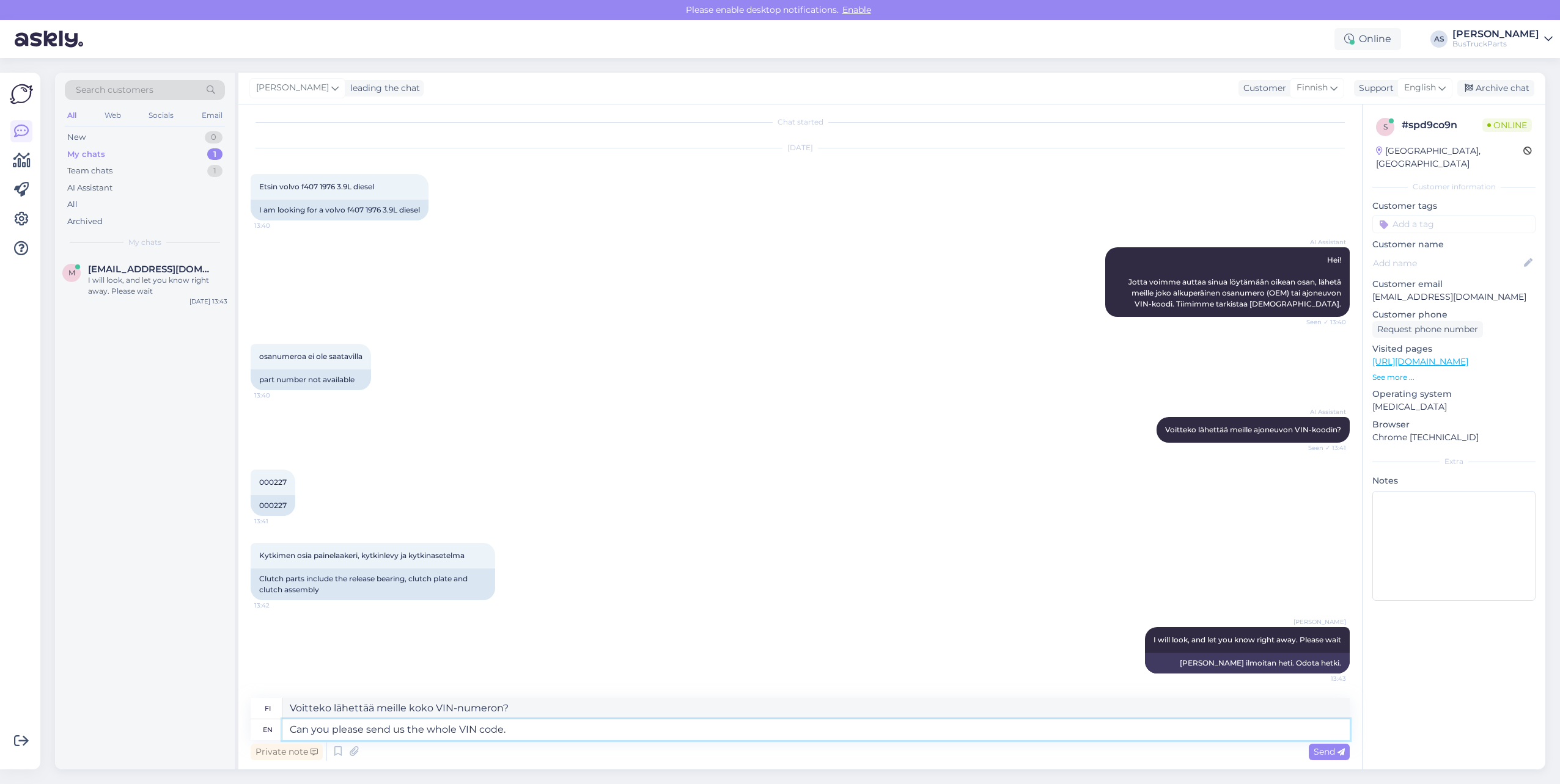
type textarea "Voitteko lähettää meille koko VIN-koodin?"
type textarea "Can you please send us the whole VIN code?"
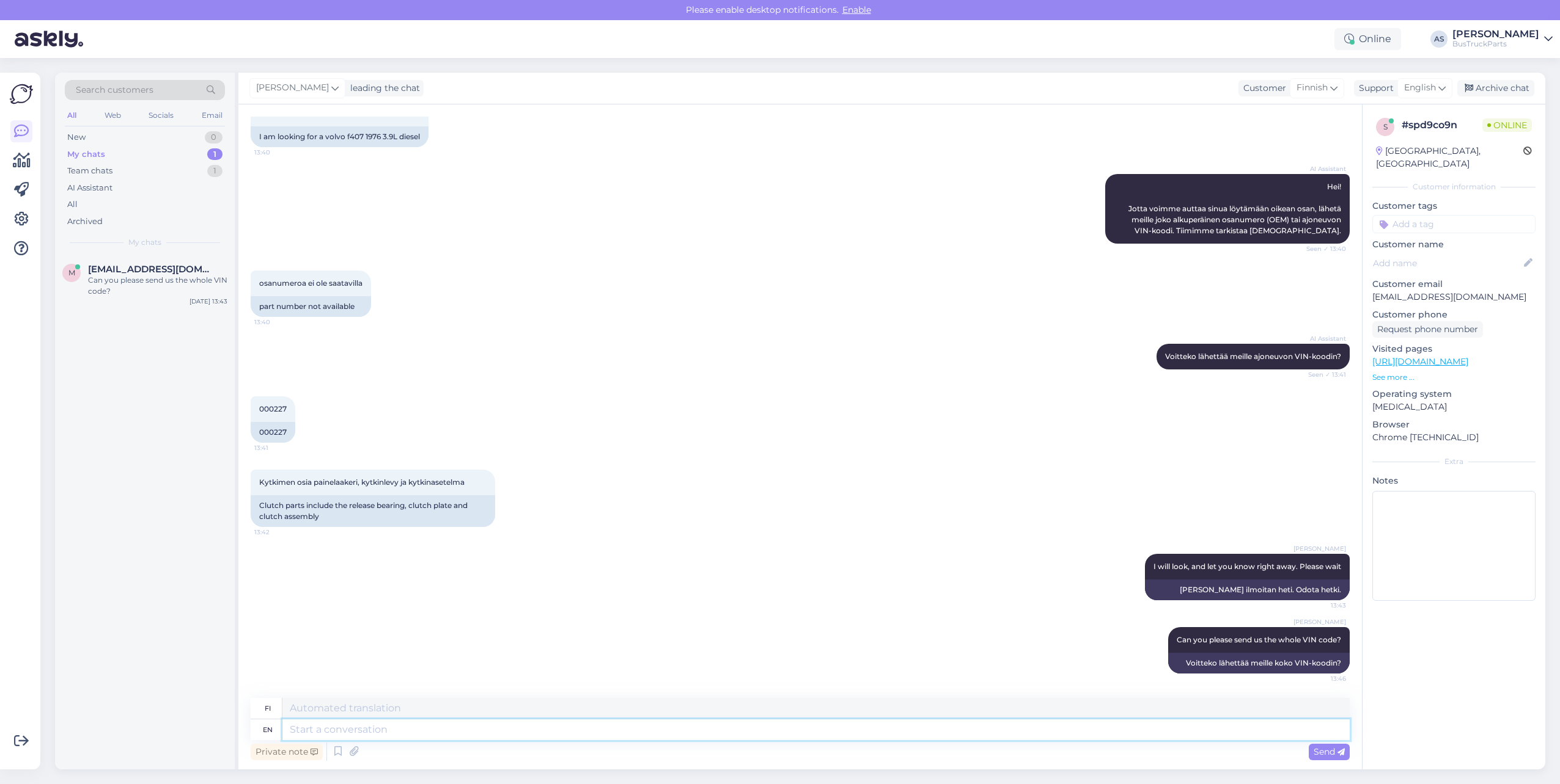
click at [480, 604] on textarea at bounding box center [816, 730] width 1067 height 21
click at [772, 215] on input at bounding box center [1453, 224] width 163 height 18
type input "[GEOGRAPHIC_DATA]"
click at [772, 253] on span "[GEOGRAPHIC_DATA]" at bounding box center [1453, 257] width 83 height 7
click at [772, 232] on input at bounding box center [1453, 241] width 163 height 18
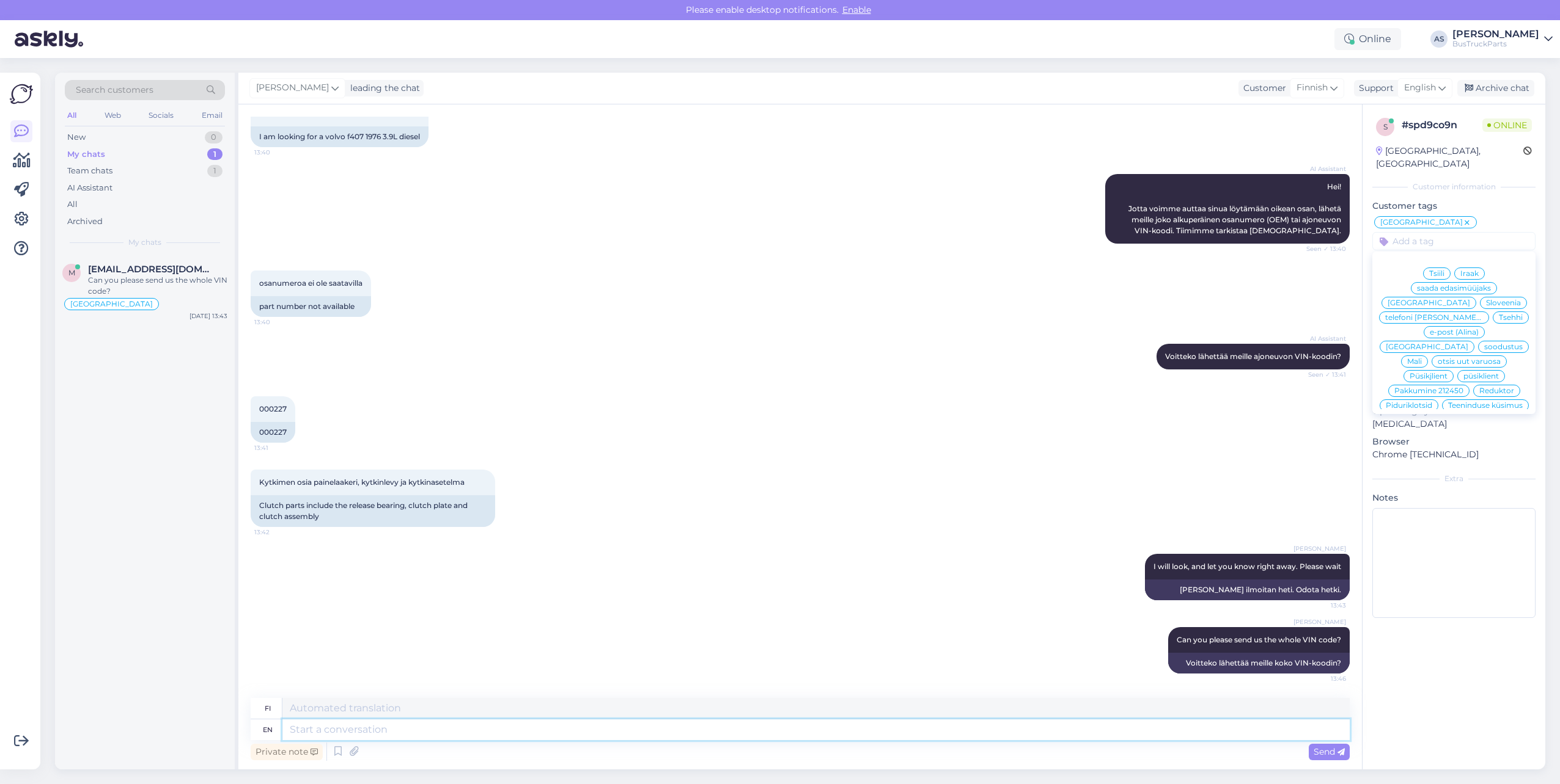
click at [454, 604] on textarea at bounding box center [816, 730] width 1067 height 21
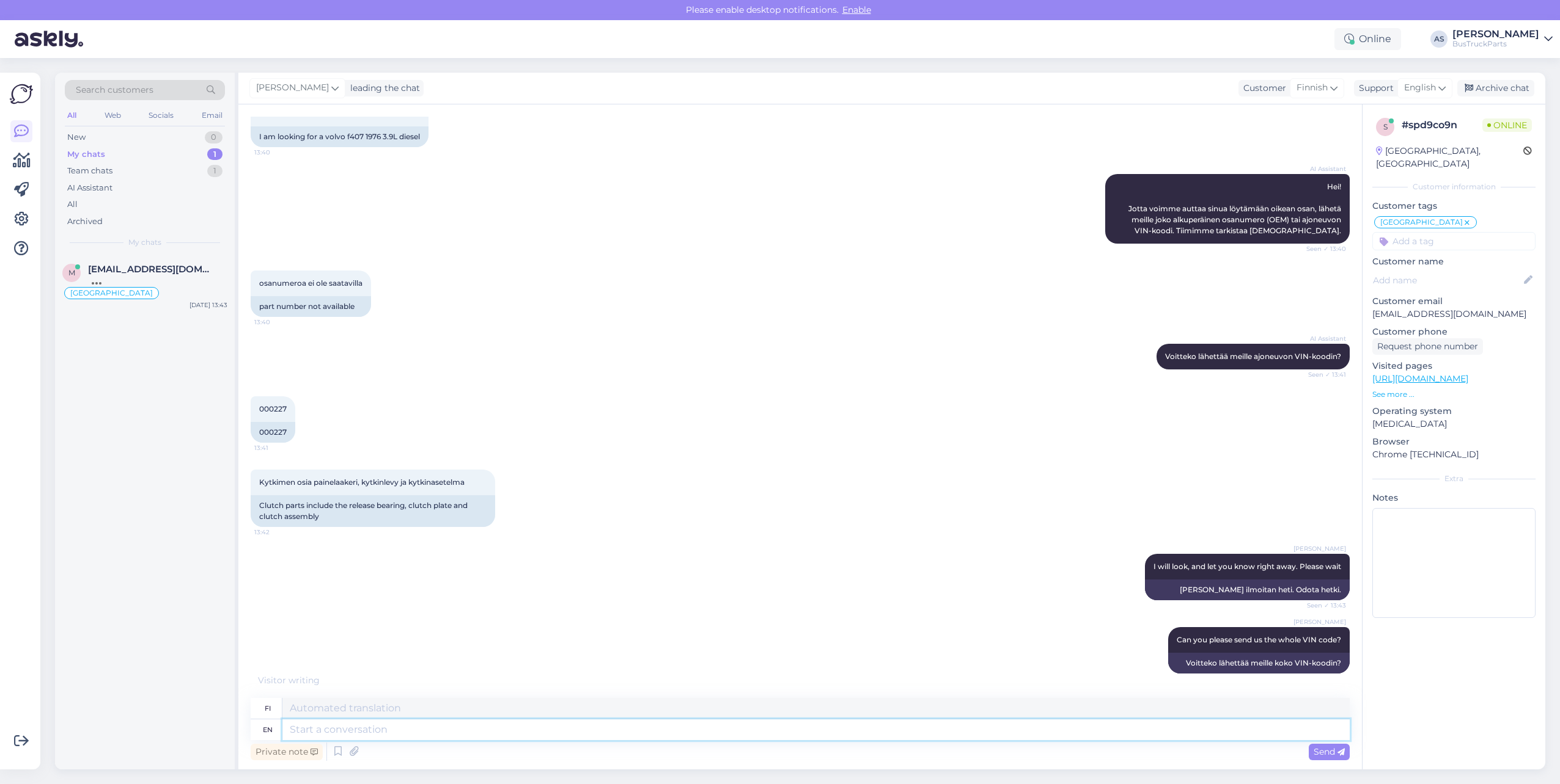
click at [366, 604] on textarea at bounding box center [816, 730] width 1067 height 21
click at [364, 604] on textarea at bounding box center [816, 730] width 1067 height 21
click at [377, 604] on textarea at bounding box center [816, 730] width 1067 height 21
click at [417, 604] on textarea at bounding box center [816, 730] width 1067 height 21
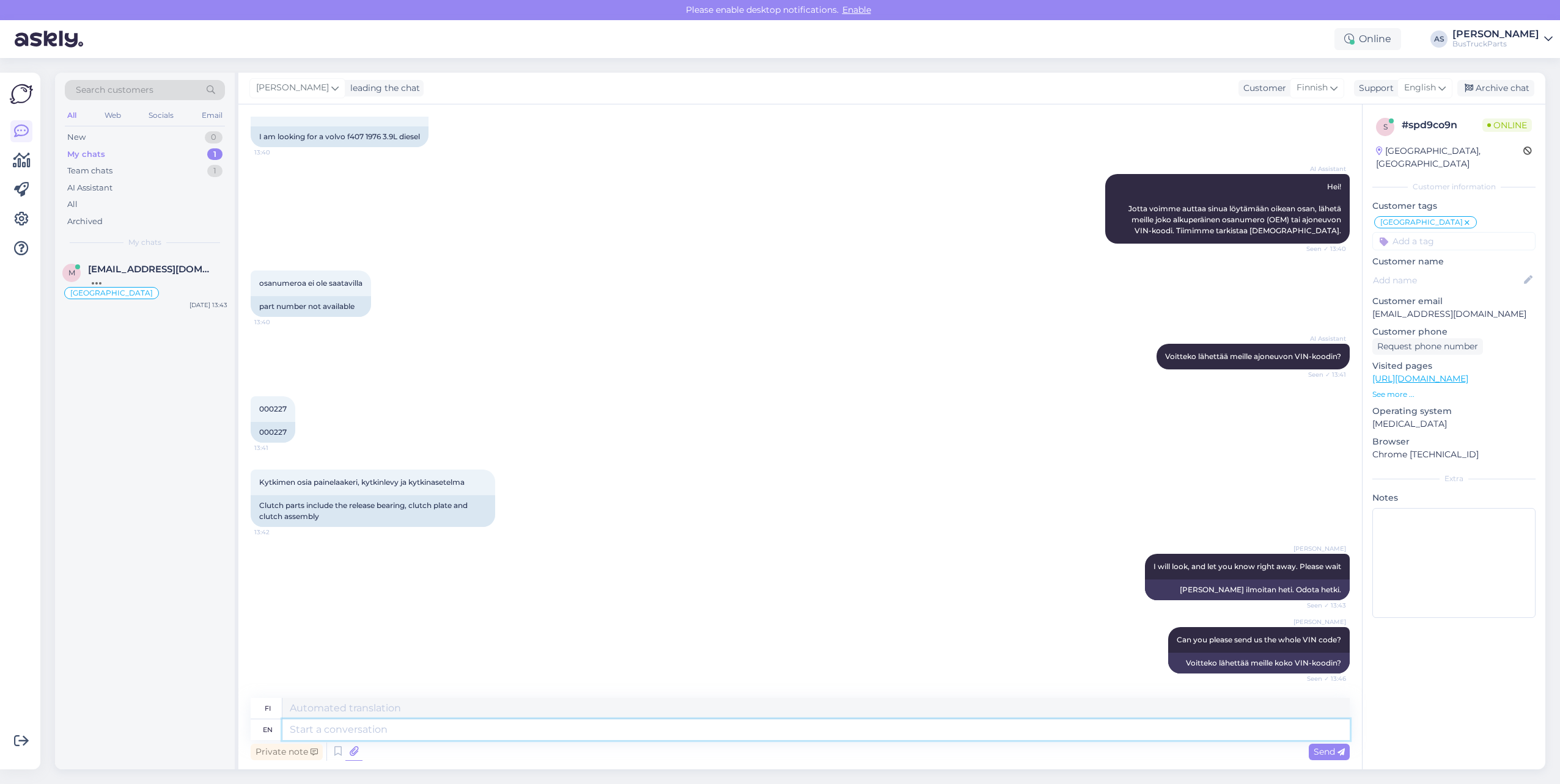
scroll to position [154, 0]
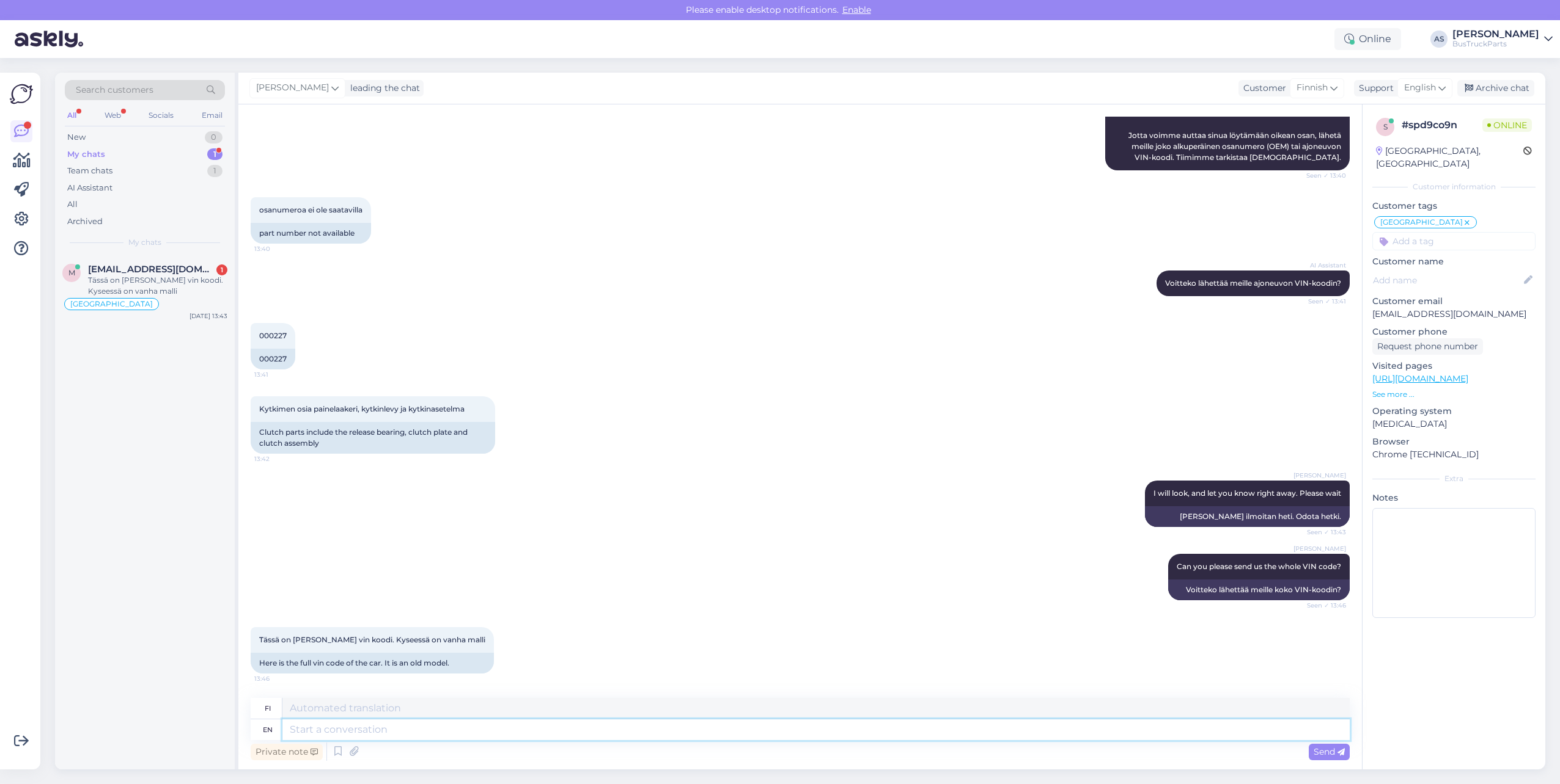
click at [405, 604] on textarea at bounding box center [816, 730] width 1067 height 21
type textarea "How"
type textarea "Miten"
type textarea "How old"
type textarea "[PERSON_NAME]"
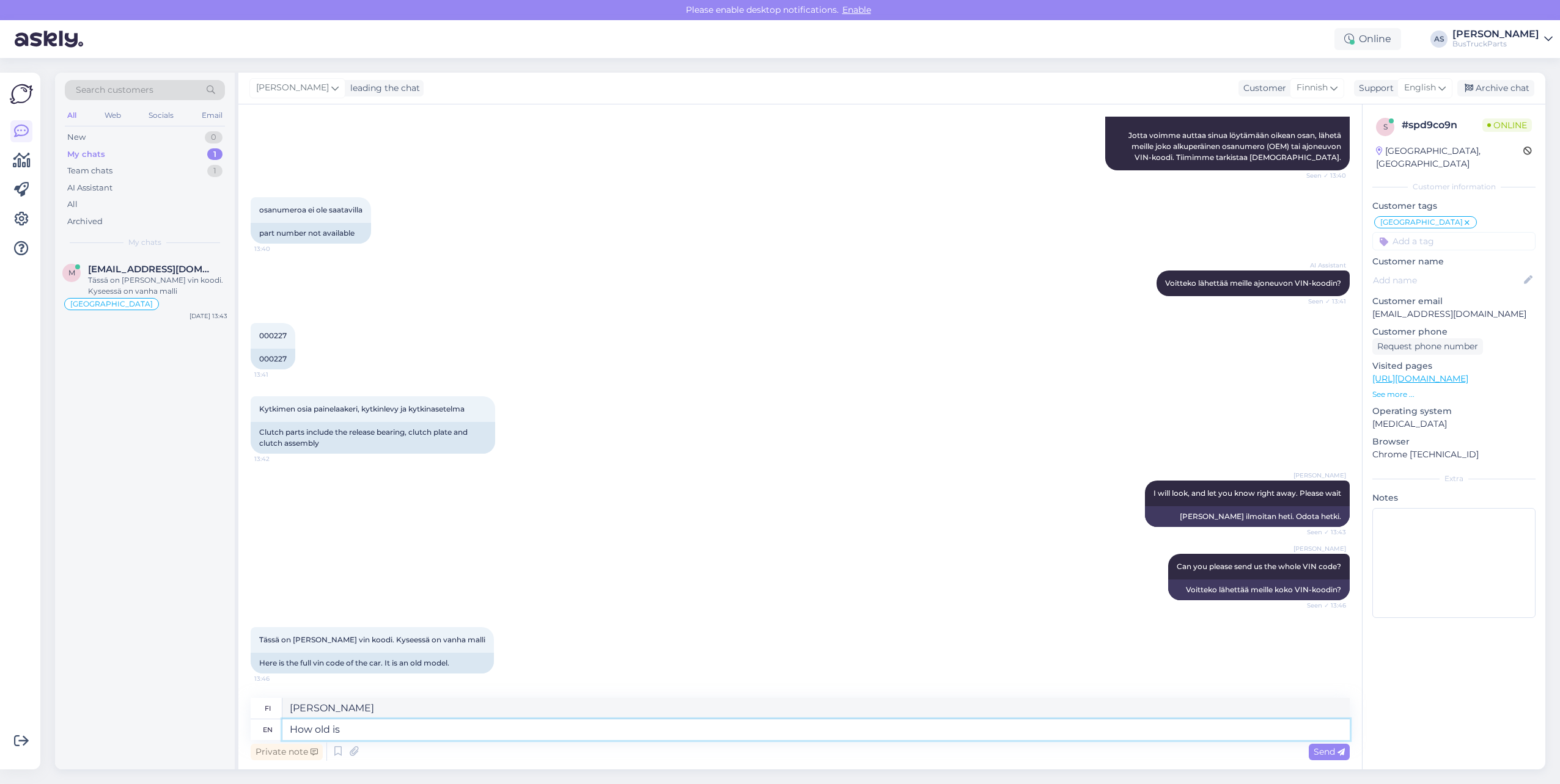
type textarea "How old is"
type textarea "Kuinka vanha on"
type textarea "How old is it?"
type textarea "Kuinka vanha se on?"
type textarea "How old is it? If"
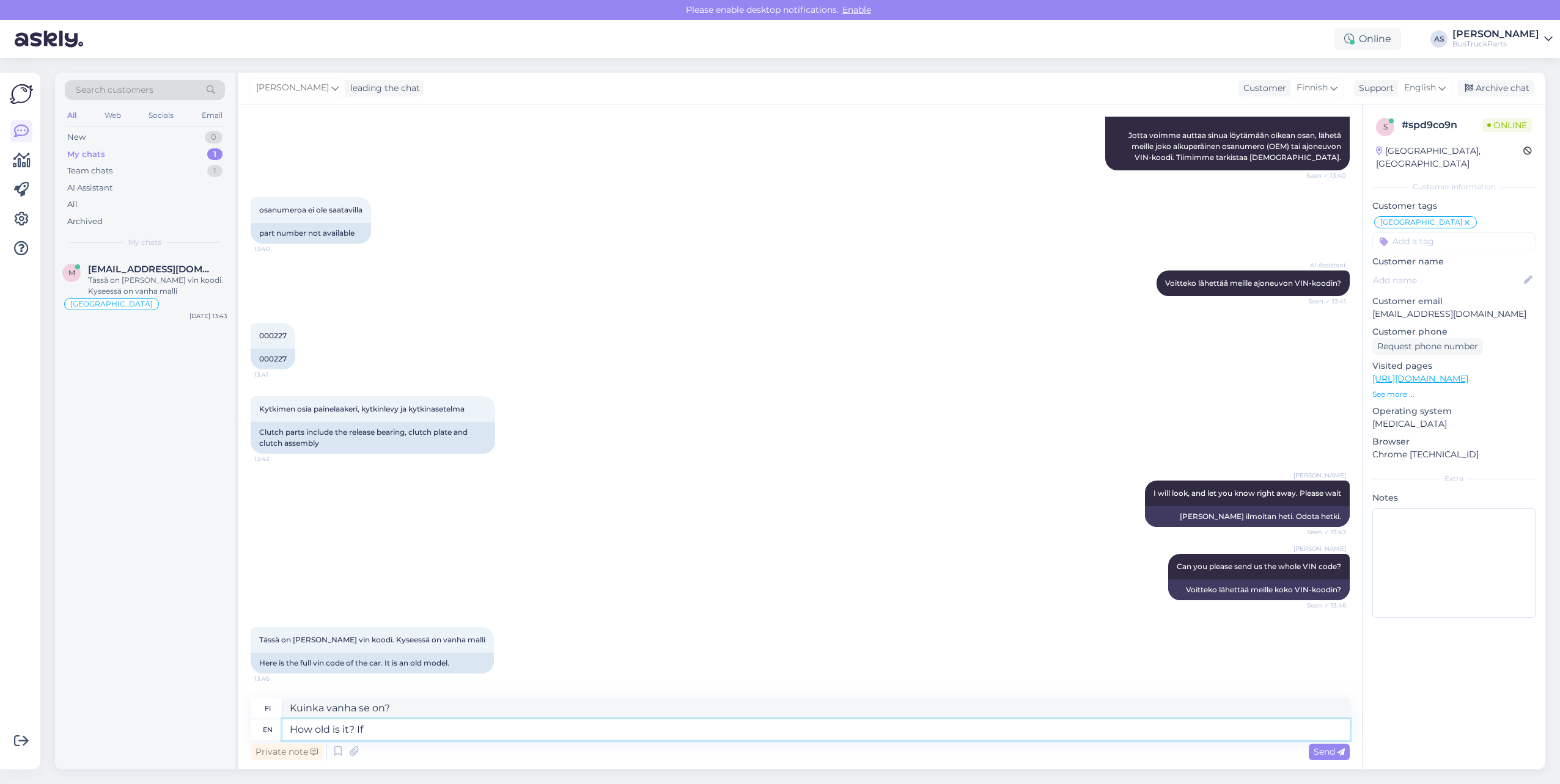
type textarea "Kuinka vanha se on? [PERSON_NAME]"
type textarea "How old is it? If it"
type textarea "Kuinka vanha se on? [PERSON_NAME] on"
type textarea "How old is it? If it is before 2"
type textarea "Kuinka vanha se on? [PERSON_NAME] se on [PERSON_NAME]"
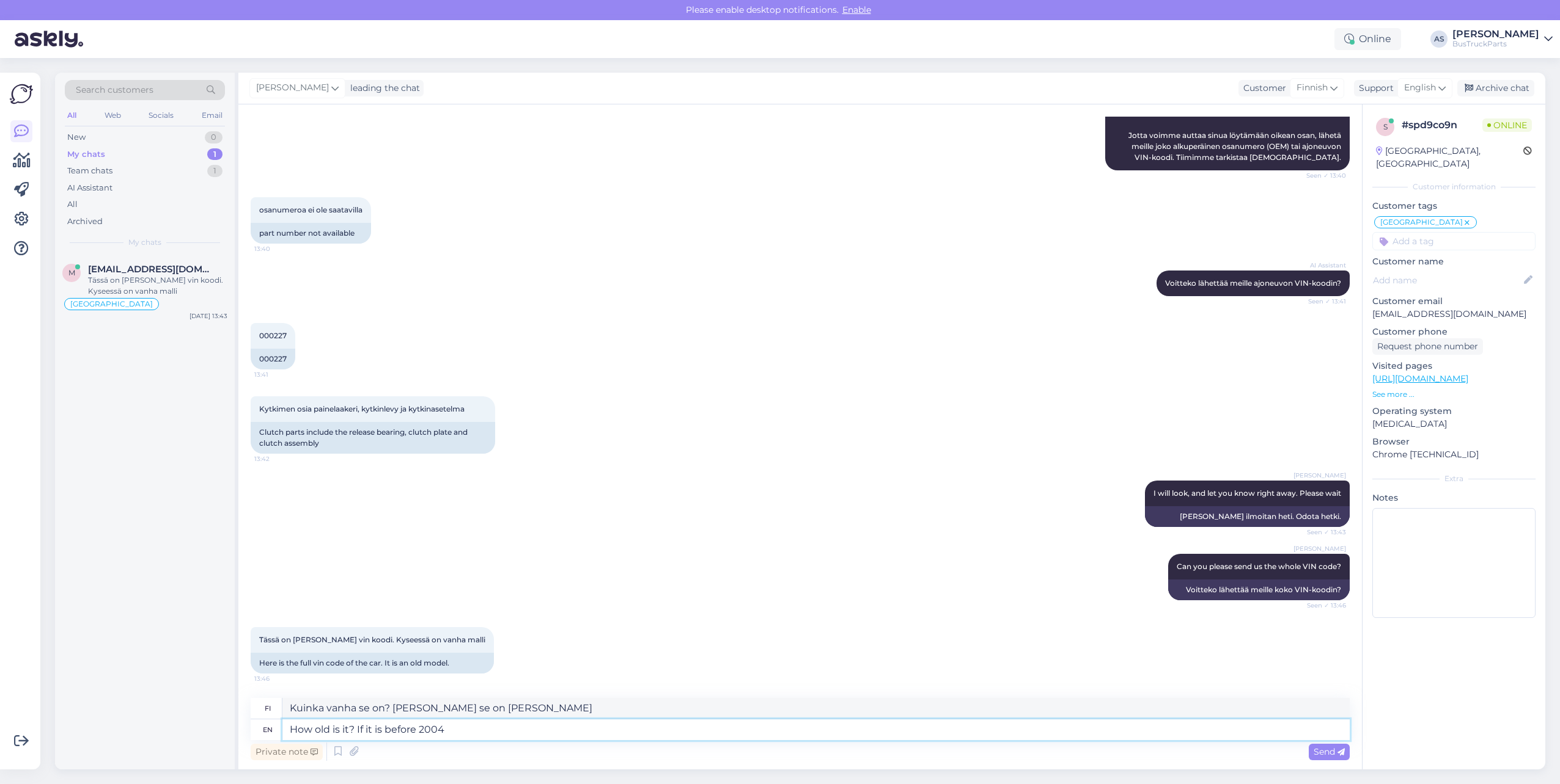
type textarea "How old is it? If it is before 2004"
type textarea "Kuinka vanha se on? [PERSON_NAME] se on [PERSON_NAME] vuotta 2004"
type textarea "How old is it? If it is before 2004, u"
type textarea "Kuinka vanha se on? [PERSON_NAME] se on [PERSON_NAME] vuotta 2004,"
type textarea "How old is it? If it is before 2004, unfortunately w"
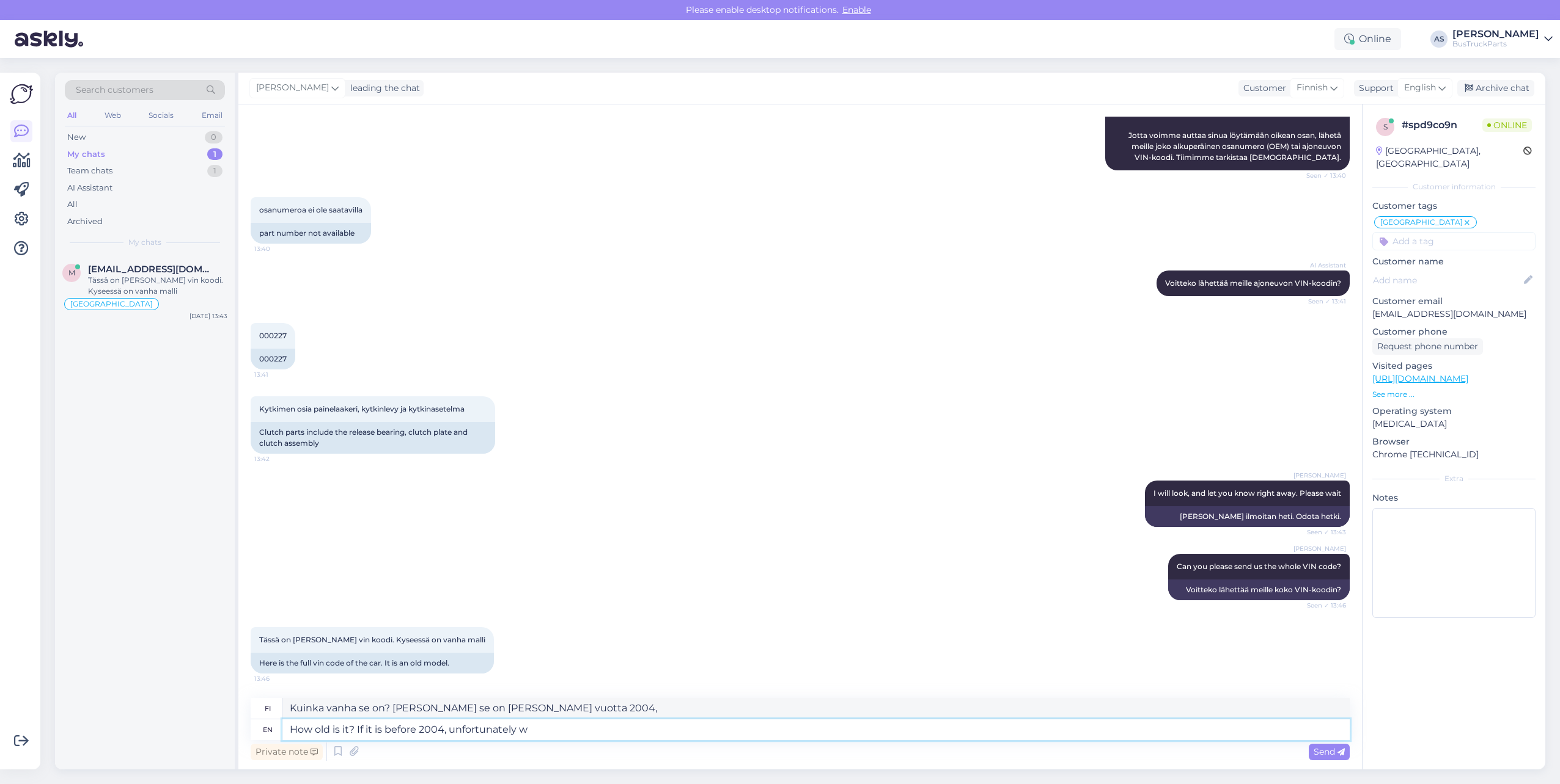
type textarea "Kuinka vanha se on? [PERSON_NAME] se on [PERSON_NAME] vuotta 2004, niin valitet…"
type textarea "How old is it? If it is before 2004, unfortunately we"
type textarea "Kuinka vanha se on? [PERSON_NAME] se on [PERSON_NAME] vuotta 2004, valitettavas…"
type textarea "How old is it? If it is before 2004, unfortunately we can n"
type textarea "Kuinka vanha se on? [PERSON_NAME] se on [PERSON_NAME] vuotta 2004, valitettavas…"
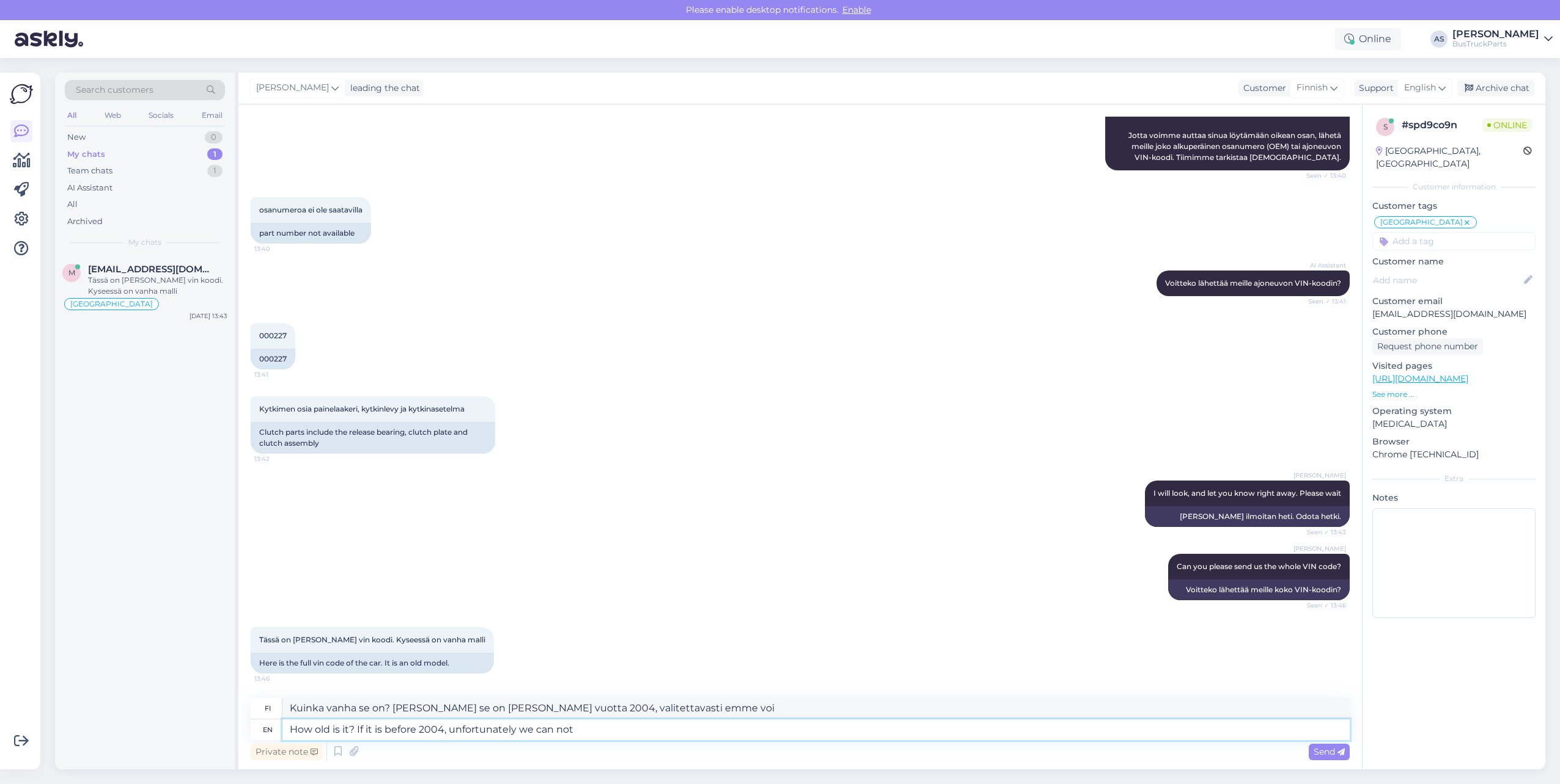
type textarea "How old is it? If it is before 2004, unfortunately we can not"
type textarea "Kuinka vanha se on? [PERSON_NAME] se on [PERSON_NAME] vuotta 2004, emme valitet…"
type textarea "How old is it? If it is before 2004, unfortunately we can not look"
type textarea "Kuinka vanha se on? [PERSON_NAME] se on [PERSON_NAME] vuotta 2004, emme valitet…"
type textarea "How old is it? If it is before 2004, unfortunately we can not look in"
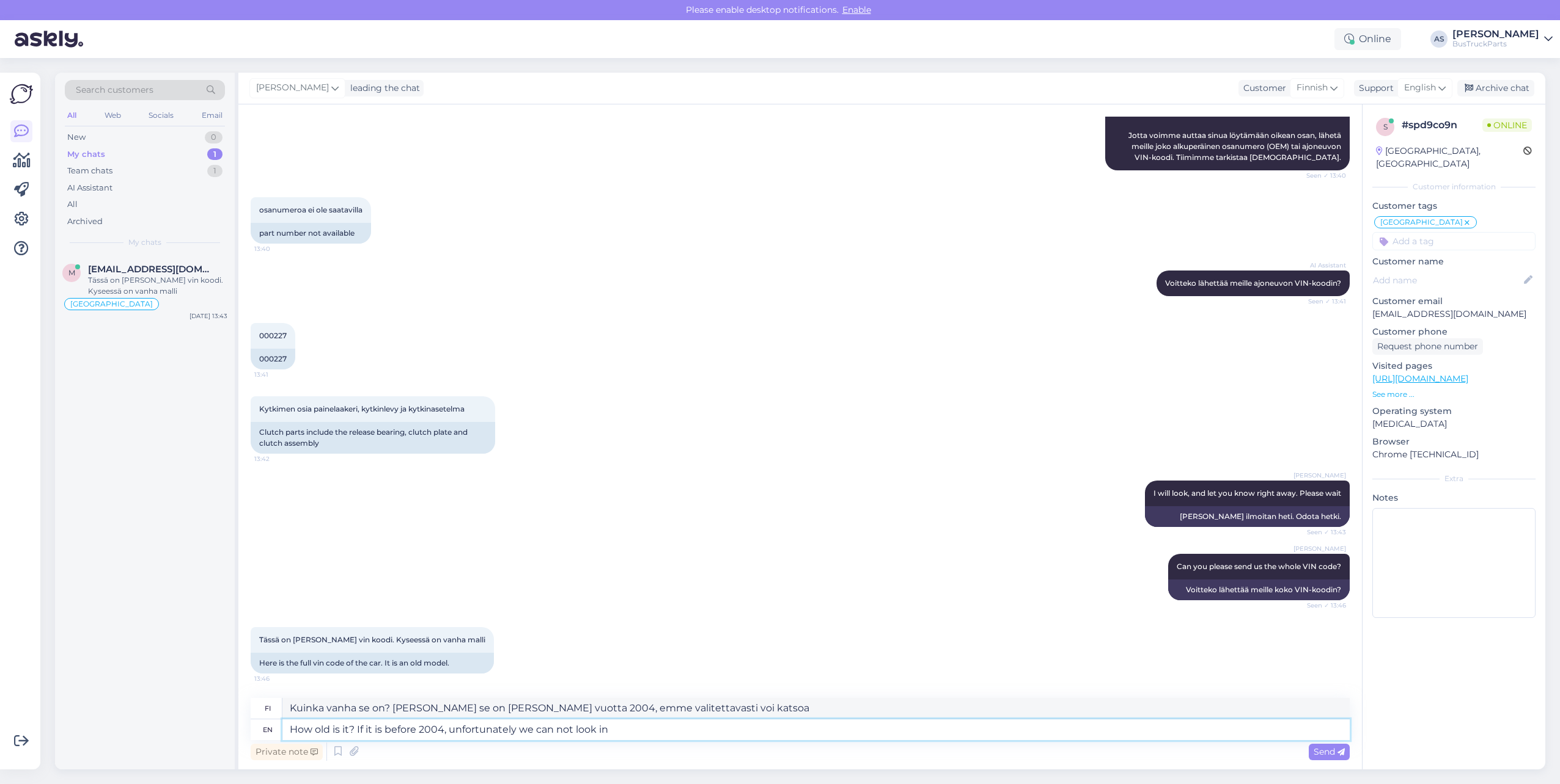
type textarea "Kuinka vanha se on? [PERSON_NAME] se on [PERSON_NAME] vuotta 2004, emme valitet…"
type textarea "How old is it? If it is before 2004, unfortunately we can not look"
type textarea "Kuinka vanha se on? [PERSON_NAME] se on [PERSON_NAME] vuotta 2004, emme valitet…"
type textarea "How old is it? If it is before 2004, unfortunately we can not look up t"
type textarea "Kuinka vanha se on? [PERSON_NAME] se on [PERSON_NAME] vuotta 2004, emme valitet…"
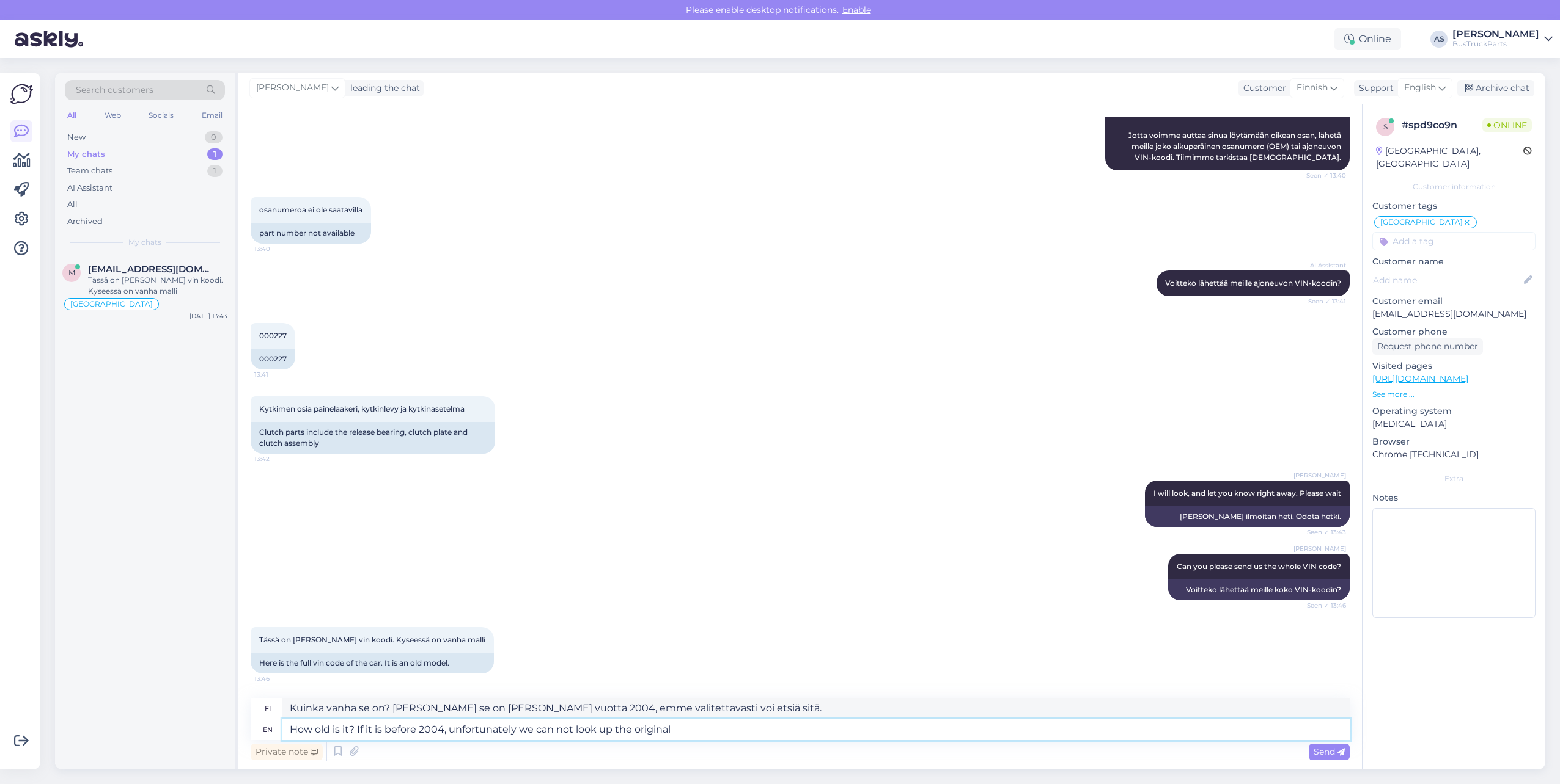
type textarea "How old is it? If it is before 2004, unfortunately we can not look up the origi…"
type textarea "Kuinka vanha se on? [PERSON_NAME] se on [PERSON_NAME] vuotta 2004, emme valitet…"
type textarea "How old is it? If it is before 2004, unfortunately we can not look up the origi…"
type textarea "Kuinka vanha se on? [PERSON_NAME] se on [PERSON_NAME] vuotta 2004, emme valitet…"
type textarea "How old is it? If it is before 2004, unfortunately we can not look up the origi…"
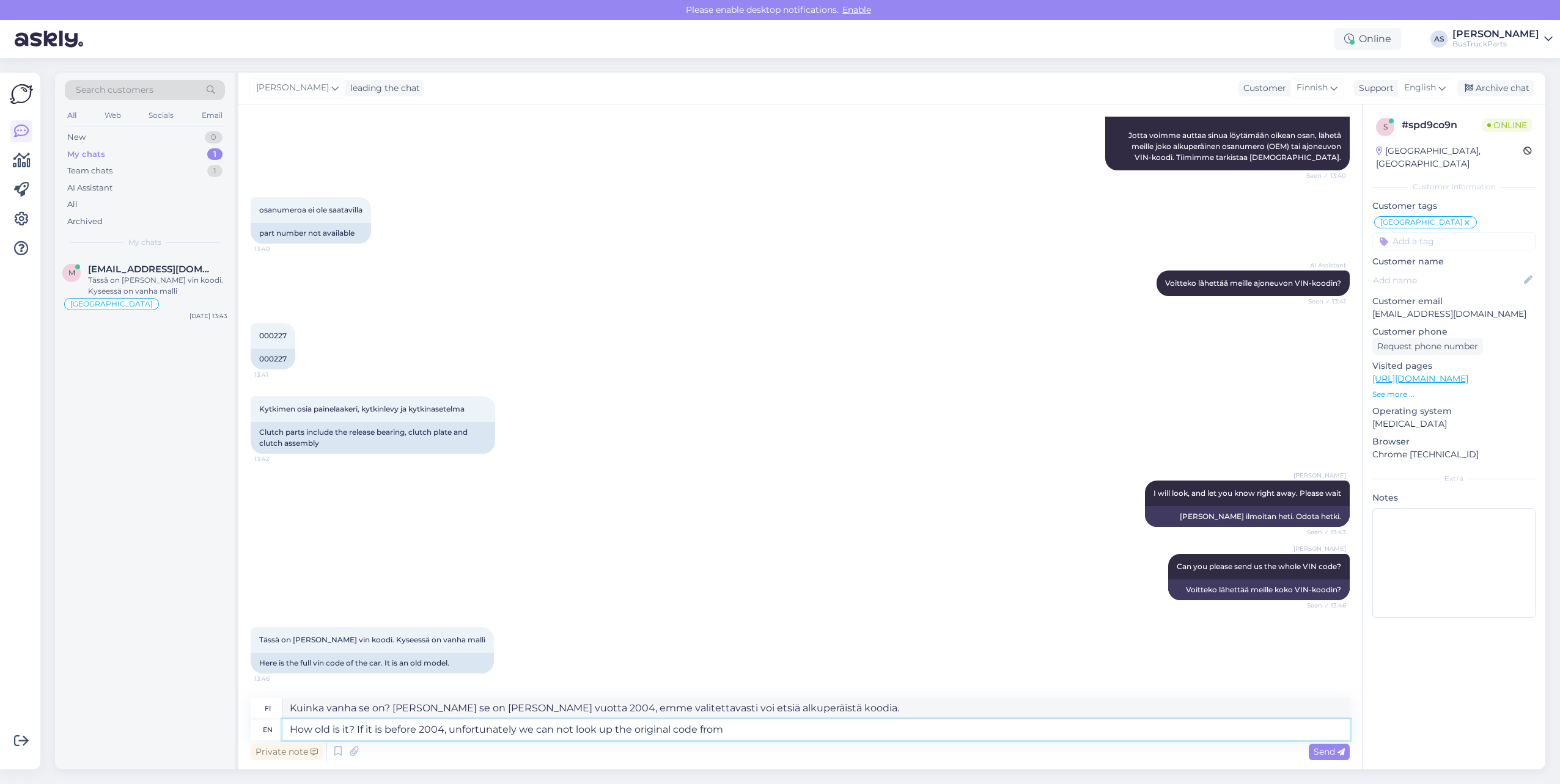
type textarea "Kuinka vanha se on? [PERSON_NAME] se on [PERSON_NAME] vuotta 2004, emme valitet…"
type textarea "How old is it? If it is before 2004, unfortunately we can not look up the origi…"
type textarea "Kuinka vanha se on? [PERSON_NAME] se on [PERSON_NAME] vuotta 2004, emme valitet…"
type textarea "How old is it? If it is before 2004, unfortunately we can not look up the origi…"
type textarea "Kuinka vanha se on? [PERSON_NAME] se on [PERSON_NAME] vuotta 2004, emme valitet…"
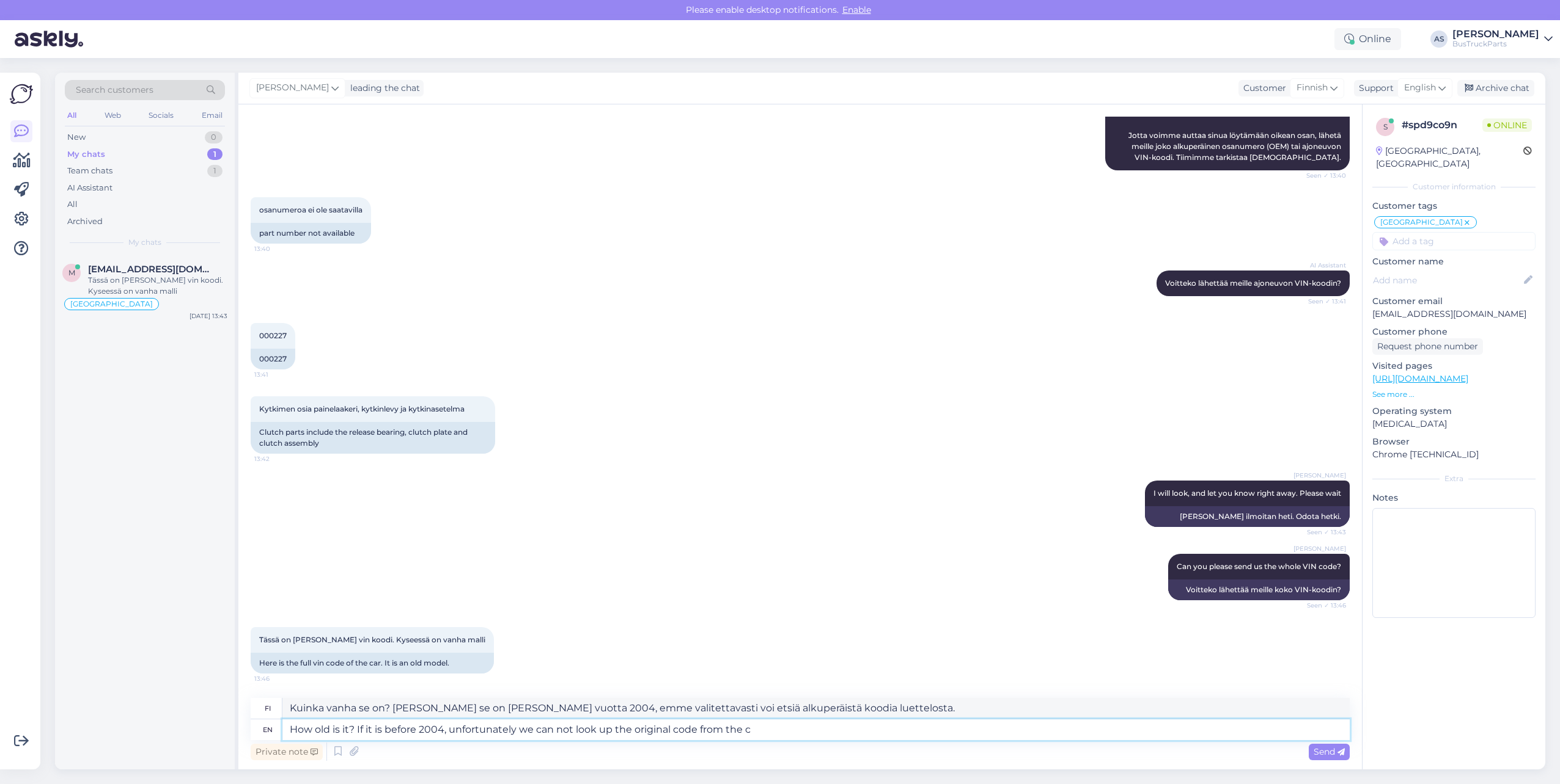
type textarea "How old is it? If it is before 2004, unfortunately we can not look up the origi…"
type textarea "Kuinka vanha se on? [PERSON_NAME] se on [PERSON_NAME] vuotta 2004, emme valitet…"
type textarea "How old is it? If it is before 2004, unfortunately we can not look up the origi…"
type textarea "Kuinka vanha se on? [PERSON_NAME] se on [PERSON_NAME] vuotta 2004, emme valitet…"
type textarea "How old is it? If it is before 2004, unfortunately we can not look up the origi…"
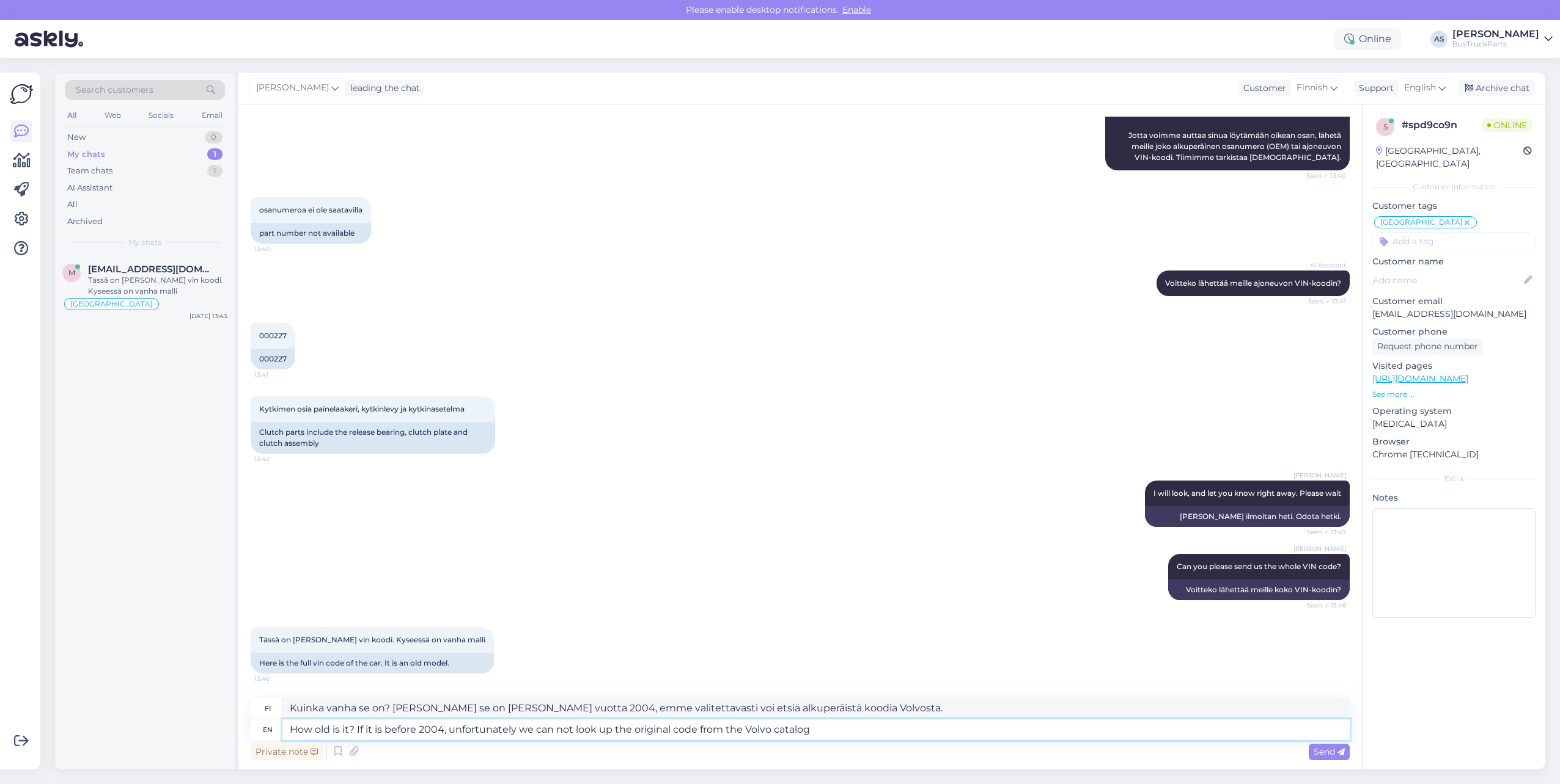
type textarea "Kuinka vanha se on? [PERSON_NAME] se on [PERSON_NAME] vuotta 2004, emme valitet…"
click at [772, 604] on textarea "How old is it? If it is before 2004, unfortunately we can not look up the origi…" at bounding box center [816, 730] width 1067 height 21
type textarea "How old is it? If it is before 2004, unfortunately we can not look up the origi…"
click at [772, 604] on span "Send" at bounding box center [1329, 752] width 31 height 11
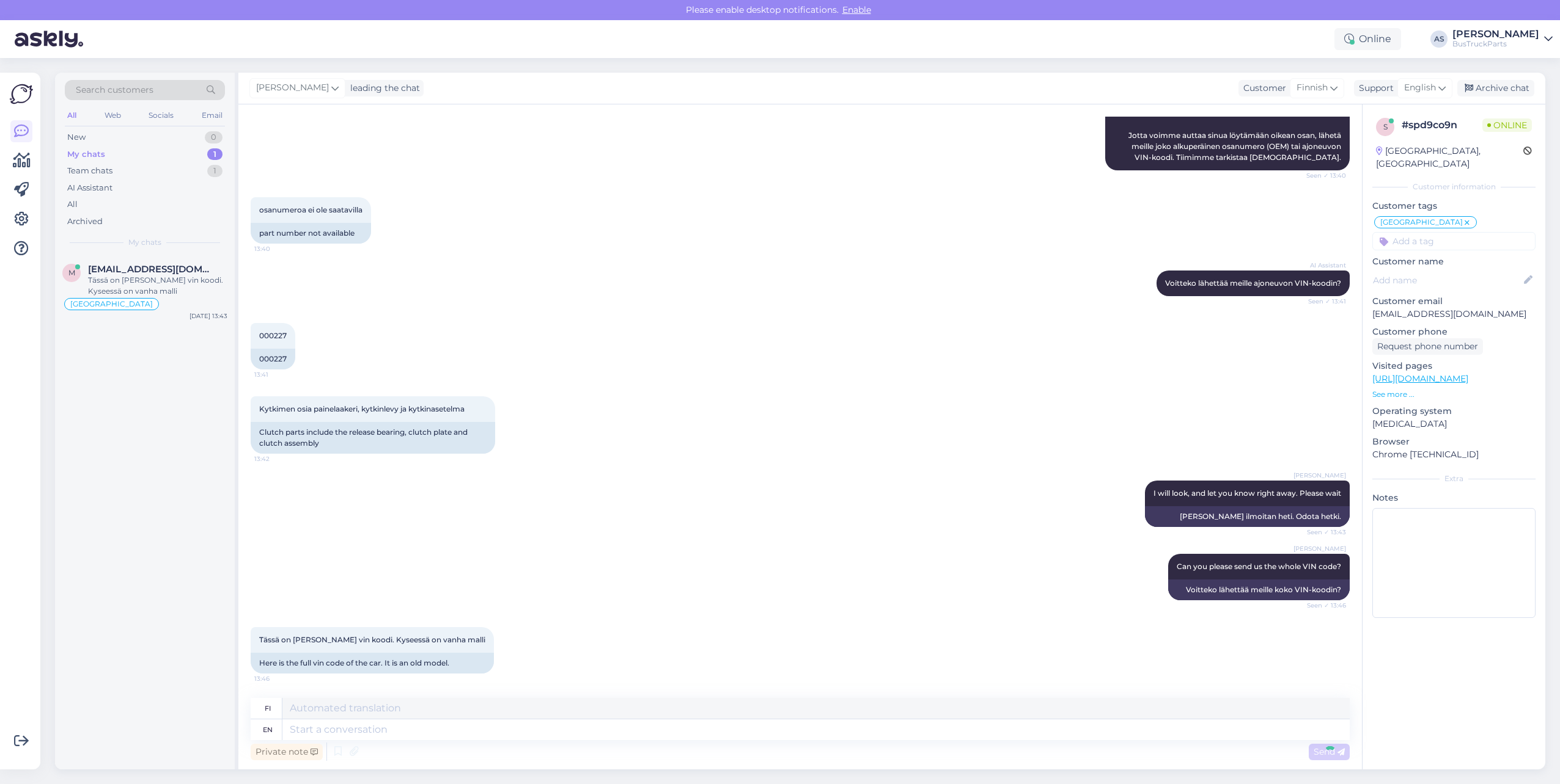
scroll to position [249, 0]
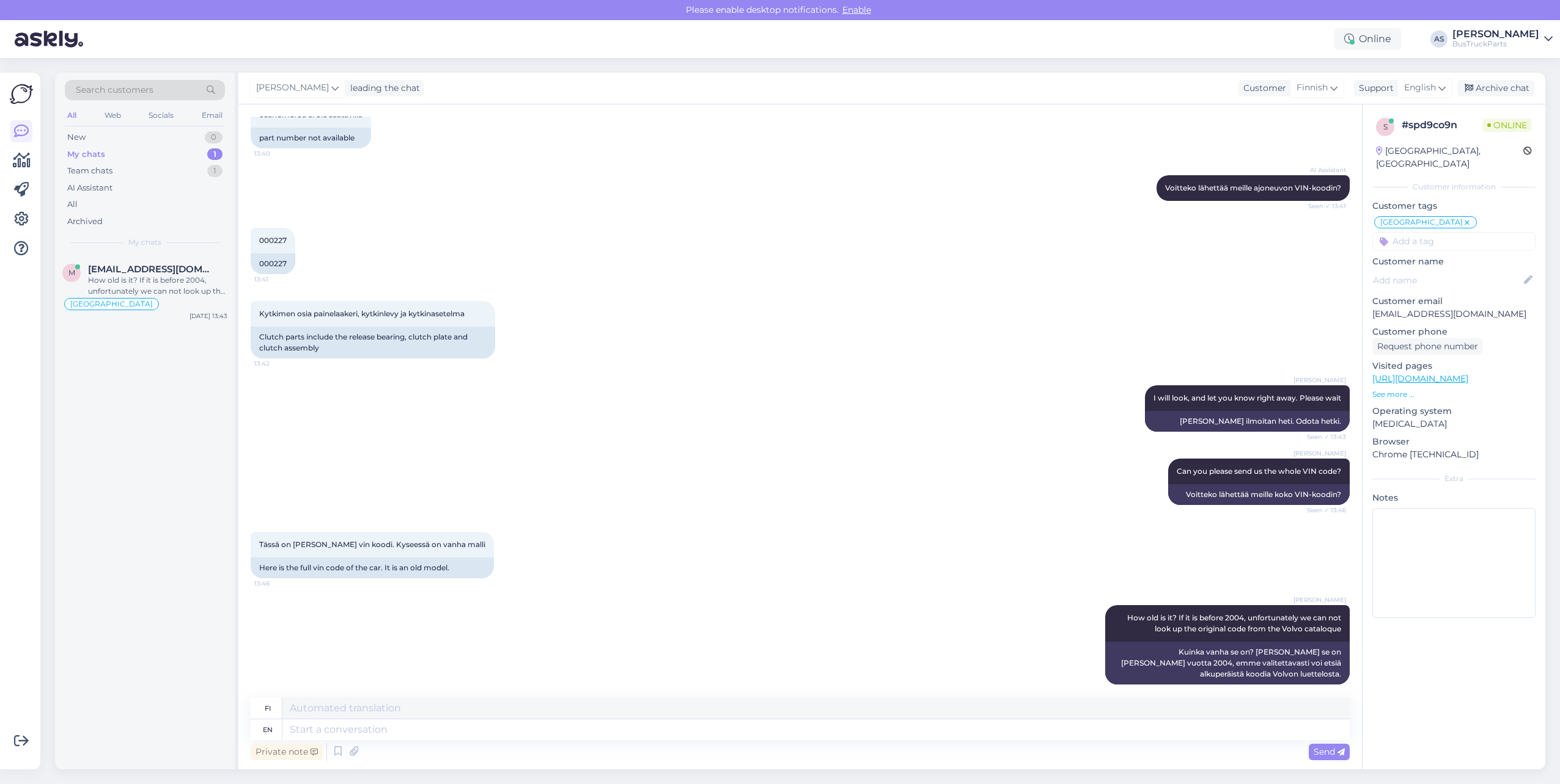
click at [615, 604] on div "Private note Send" at bounding box center [800, 752] width 1099 height 23
click at [604, 604] on textarea at bounding box center [816, 730] width 1067 height 21
click at [535, 604] on textarea at bounding box center [816, 708] width 1067 height 21
click at [472, 604] on textarea at bounding box center [816, 730] width 1067 height 21
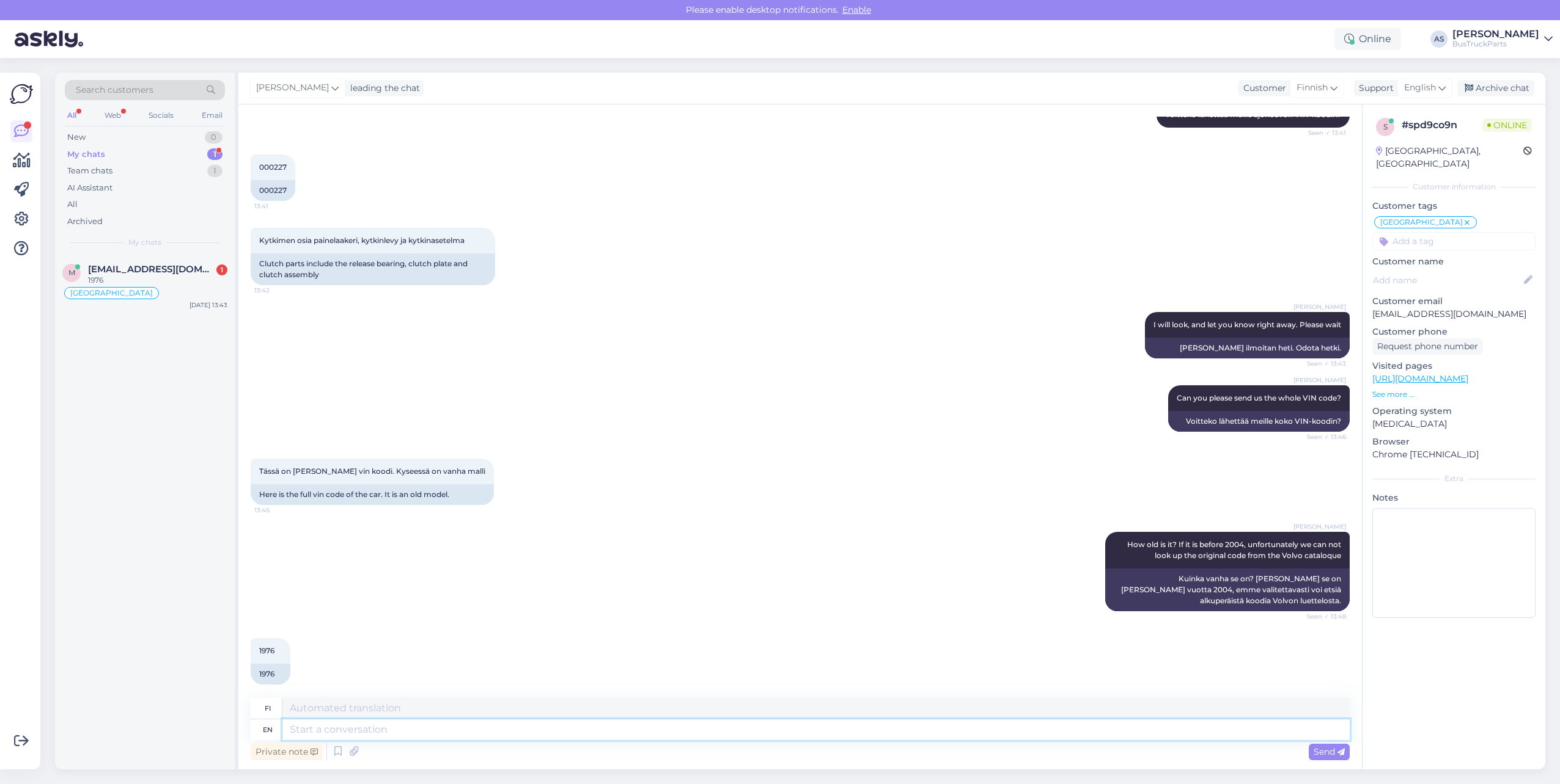
click at [415, 604] on textarea at bounding box center [816, 730] width 1067 height 21
click at [416, 604] on textarea at bounding box center [816, 730] width 1067 height 21
click at [385, 604] on textarea at bounding box center [816, 730] width 1067 height 21
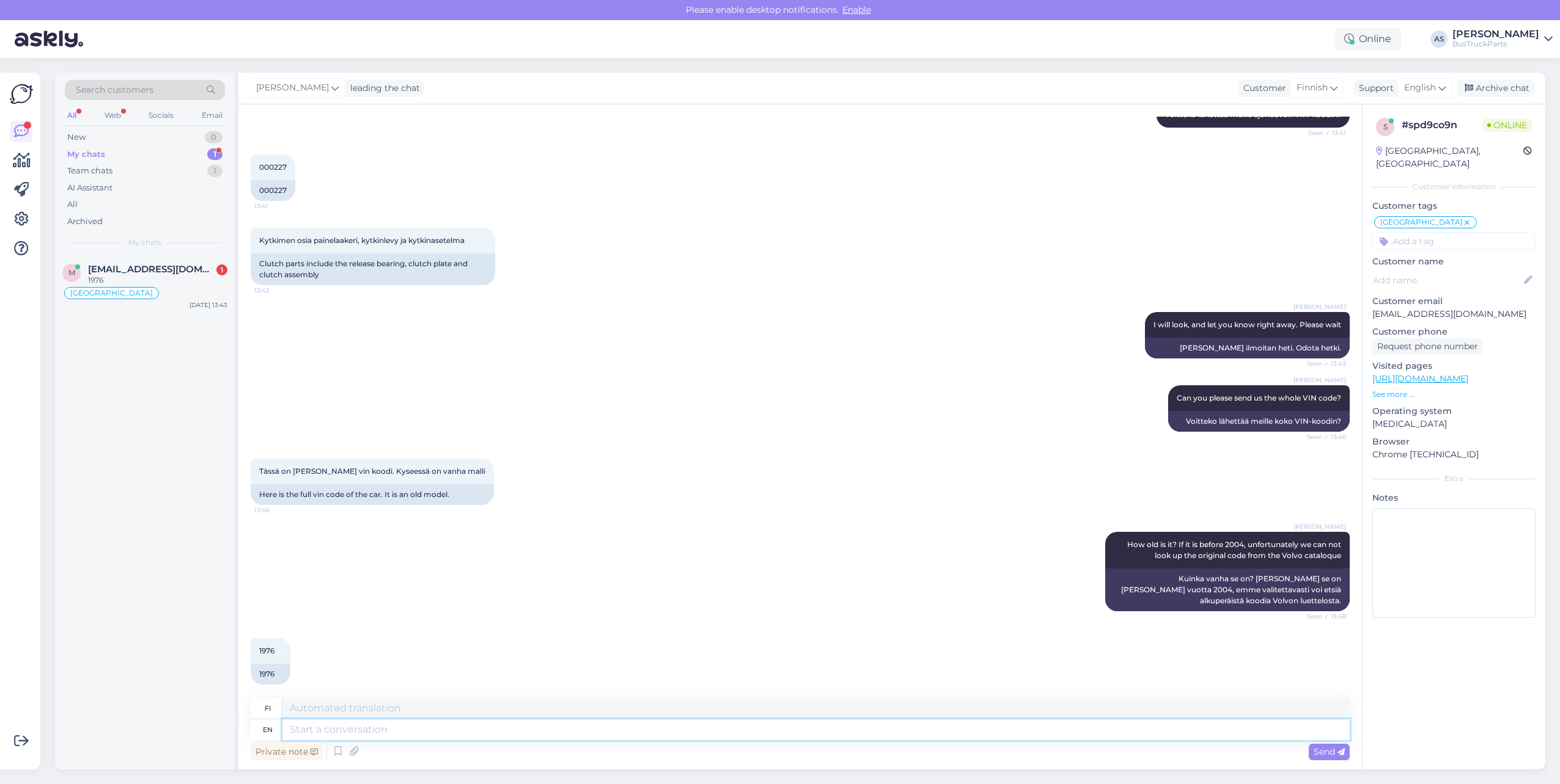
click at [395, 604] on textarea at bounding box center [816, 730] width 1067 height 21
click at [417, 604] on textarea at bounding box center [816, 730] width 1067 height 21
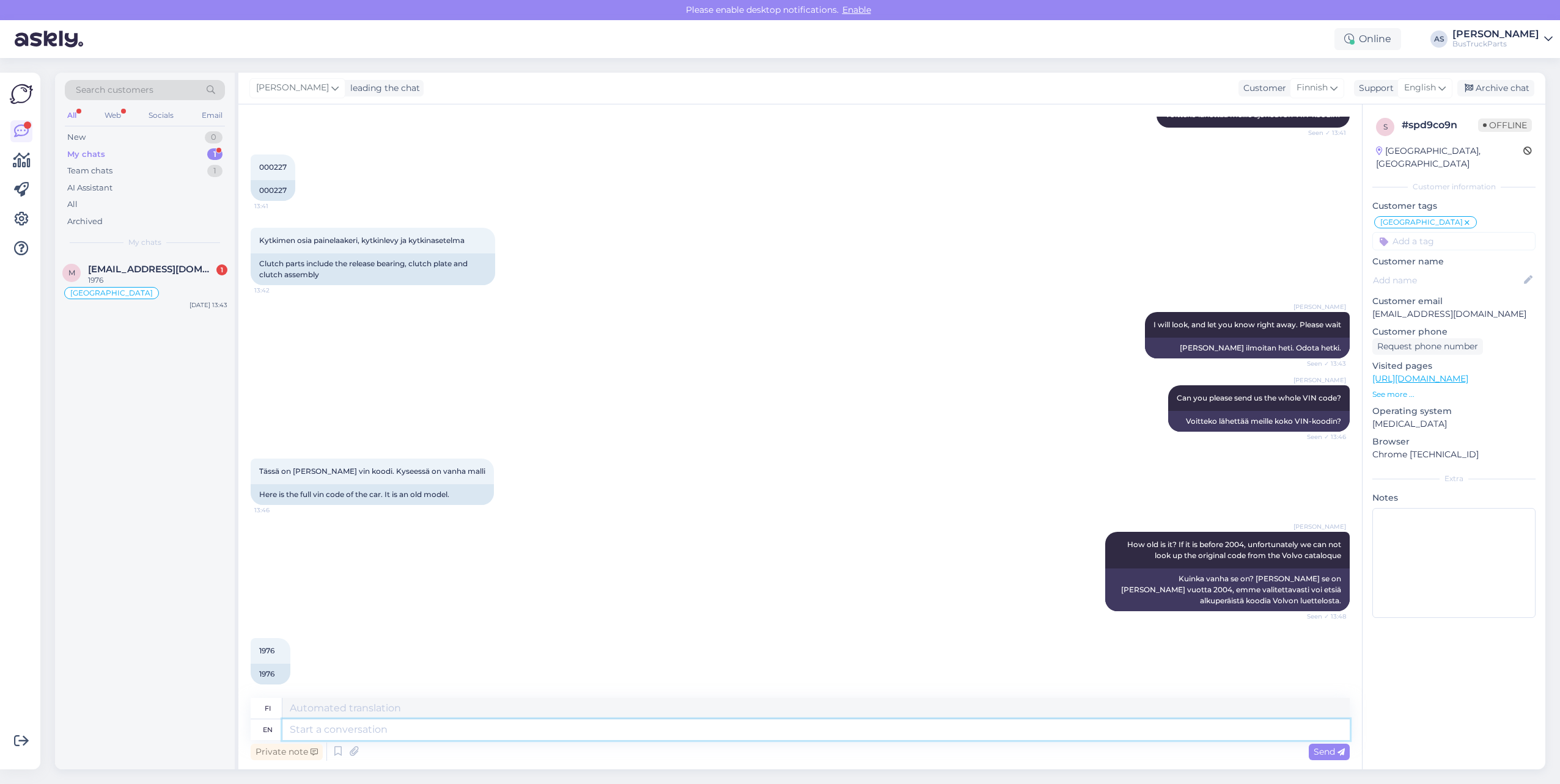
click at [359, 604] on textarea at bounding box center [816, 730] width 1067 height 21
click at [373, 604] on textarea at bounding box center [816, 730] width 1067 height 21
type textarea "Väga"
type textarea "Väga vabandan,"
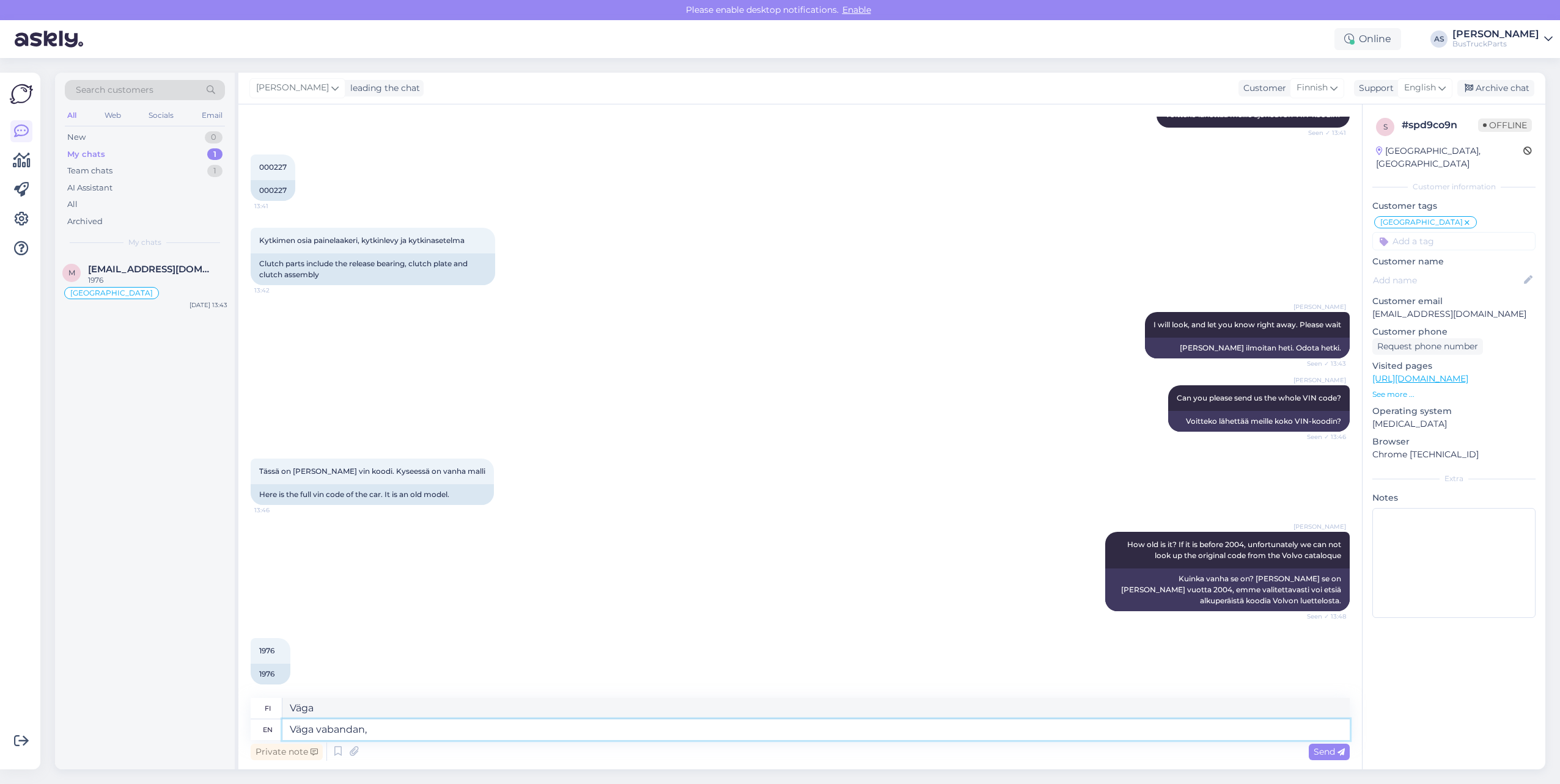
type textarea "Väga vapaana,"
type textarea "Väga vabandan, kahjuks e"
type textarea "Väga vabandan, kahjuks"
type textarea "Väga vabandan, kahjuks ei"
type textarea "Väga vabandan, [PERSON_NAME] ole mitään"
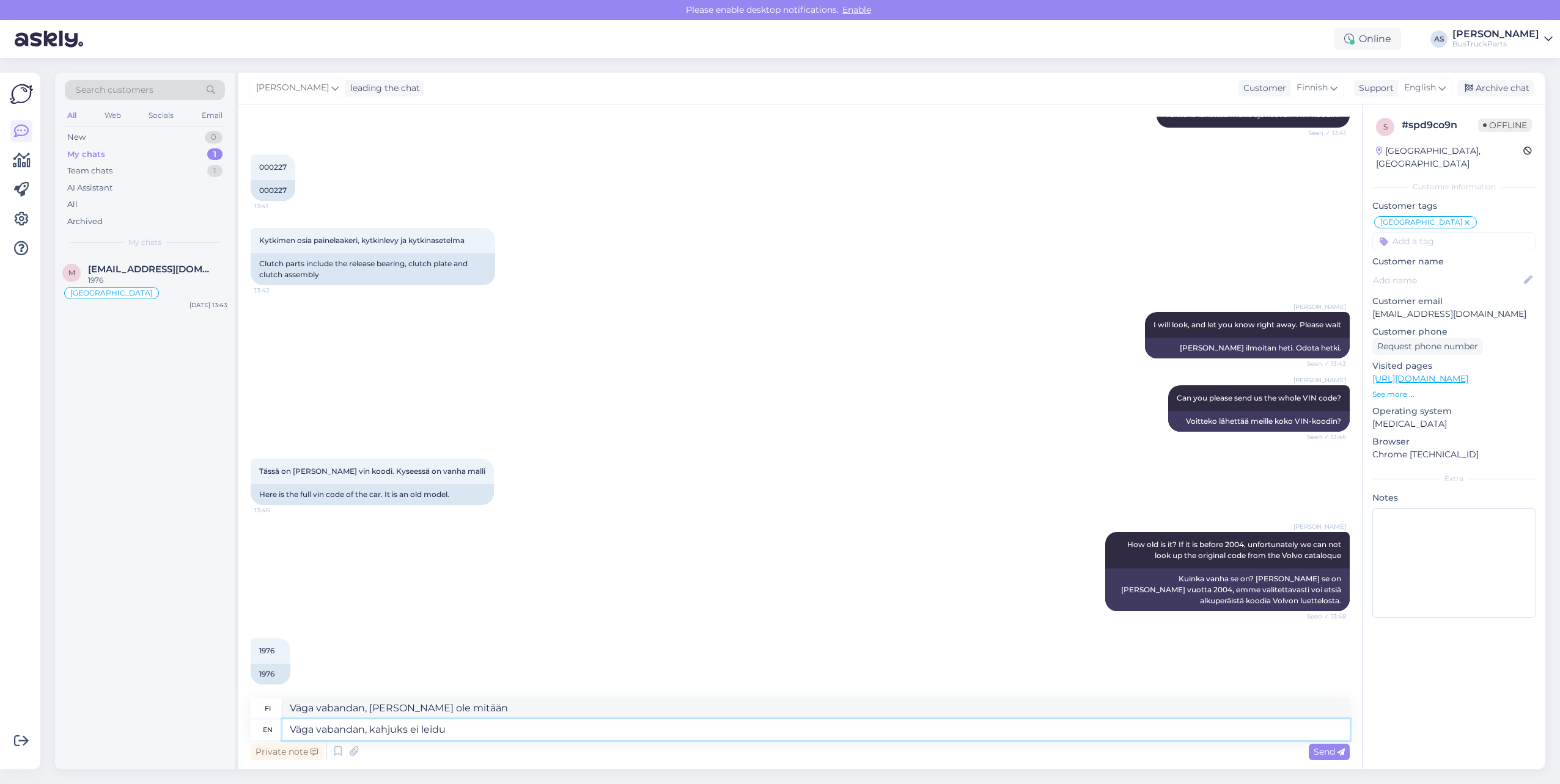
type textarea "Väga vabandan, kahjuks ei leidu t"
type textarea "Väga vabandan, valitettavasti ei leidu"
type textarea "Väga vabandan, kahjuks ei leidu [PERSON_NAME] m"
type textarea "Väga vabandan, kahjuks ei leidu [PERSON_NAME]"
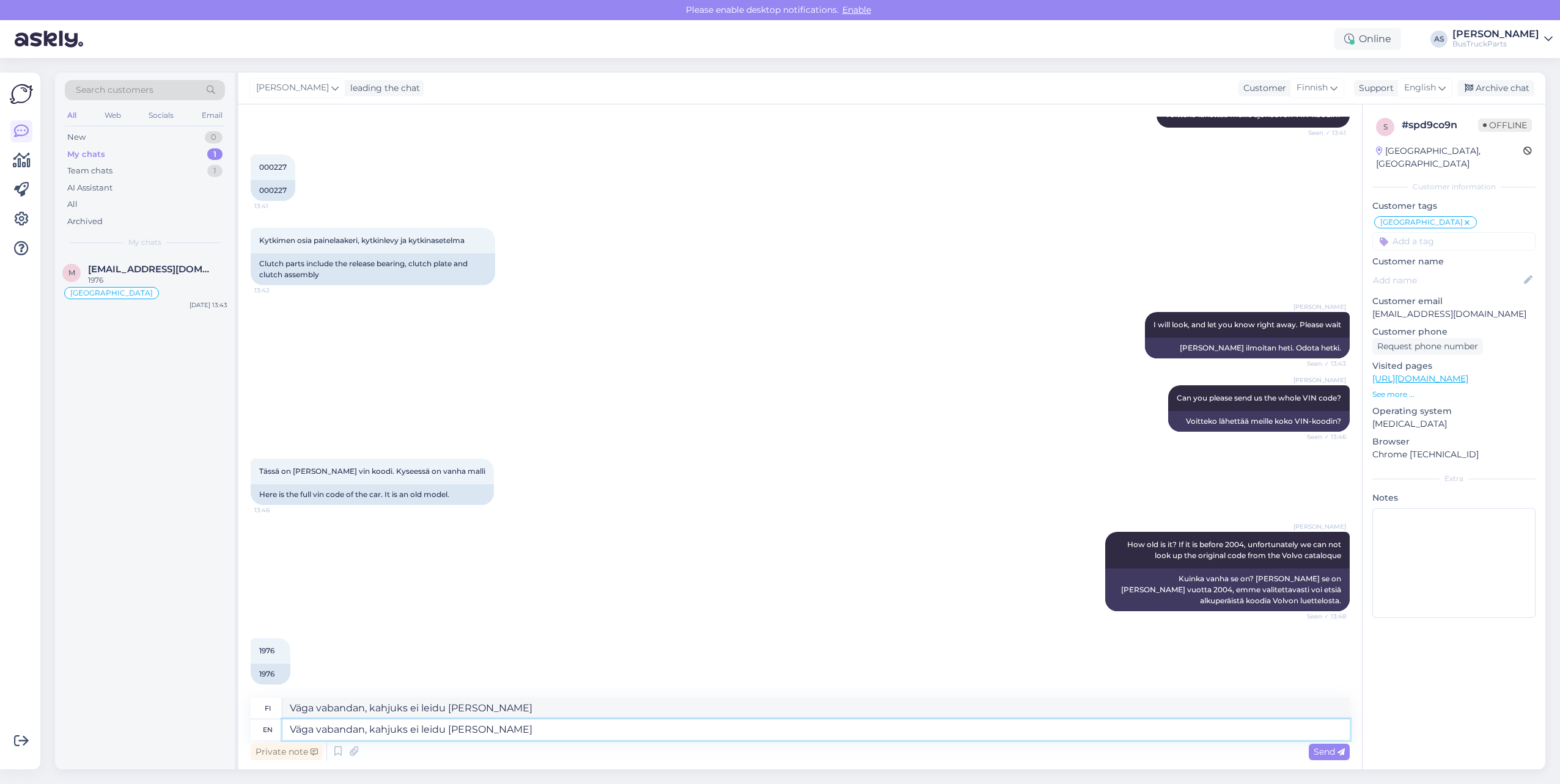
type textarea "Väga vabandan, kahjuks ei leidu [PERSON_NAME]"
type textarea "Väga vabandan, kahjuks ei leidu [PERSON_NAME] laos s"
type textarea "Väga vabandan, valitettavasti ei leidu [PERSON_NAME] [GEOGRAPHIC_DATA]"
type textarea "Väga vabandan, kahjuks ei leidu [PERSON_NAME] laos sellisele"
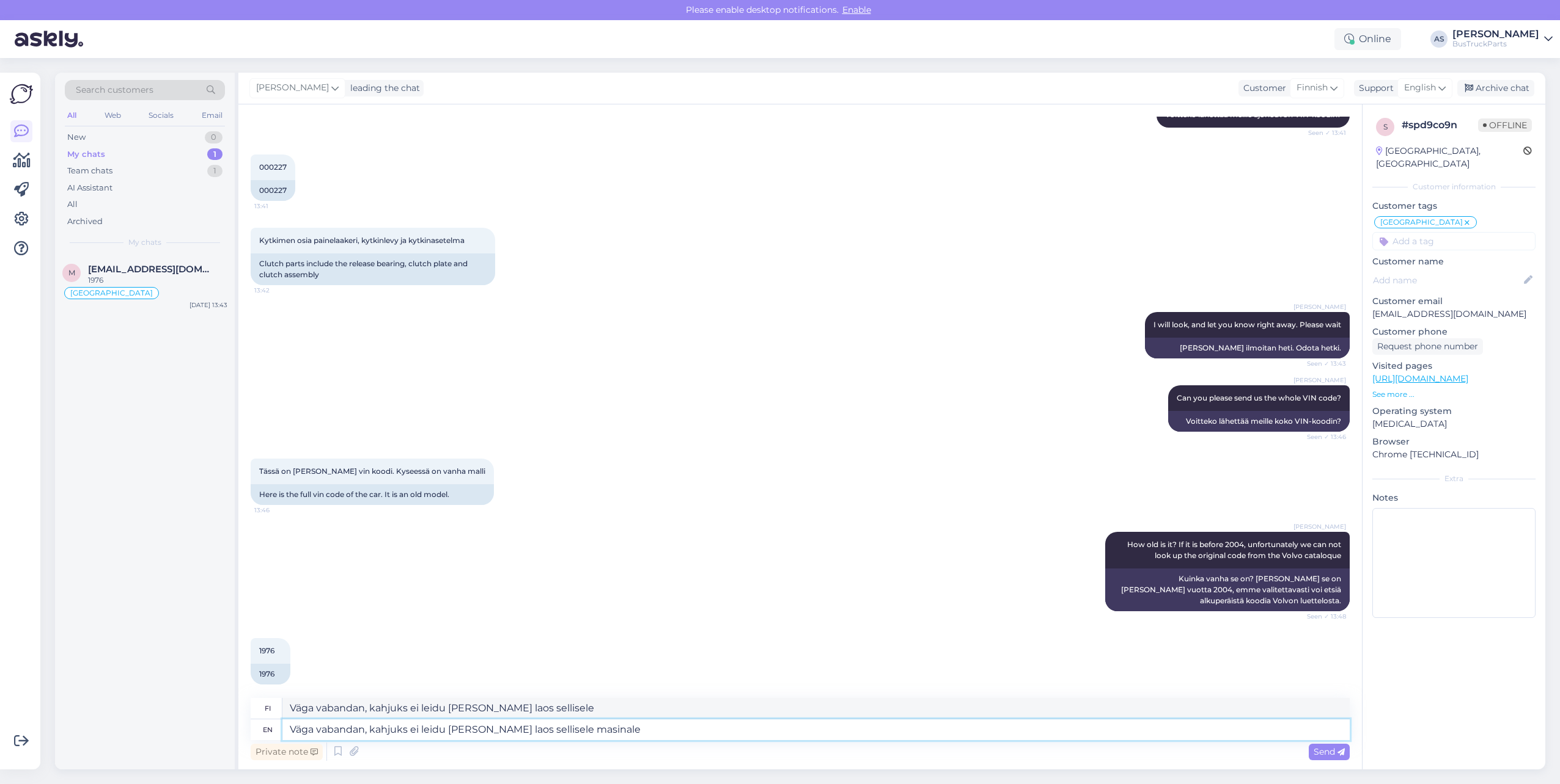
type textarea "Väga vabandan, kahjuks ei leidu [PERSON_NAME] laos sellisele masinale e"
type textarea "Väga vabandan, kahjuks ei leidu [PERSON_NAME] laos sellisele masinale"
type textarea "Väga vabandan, kahjuks ei leidu [PERSON_NAME] laos sellisele masinale enam"
type textarea "Väga vabandan, kahjuks ei leidu [PERSON_NAME] laos sellisele masinale enam varu…"
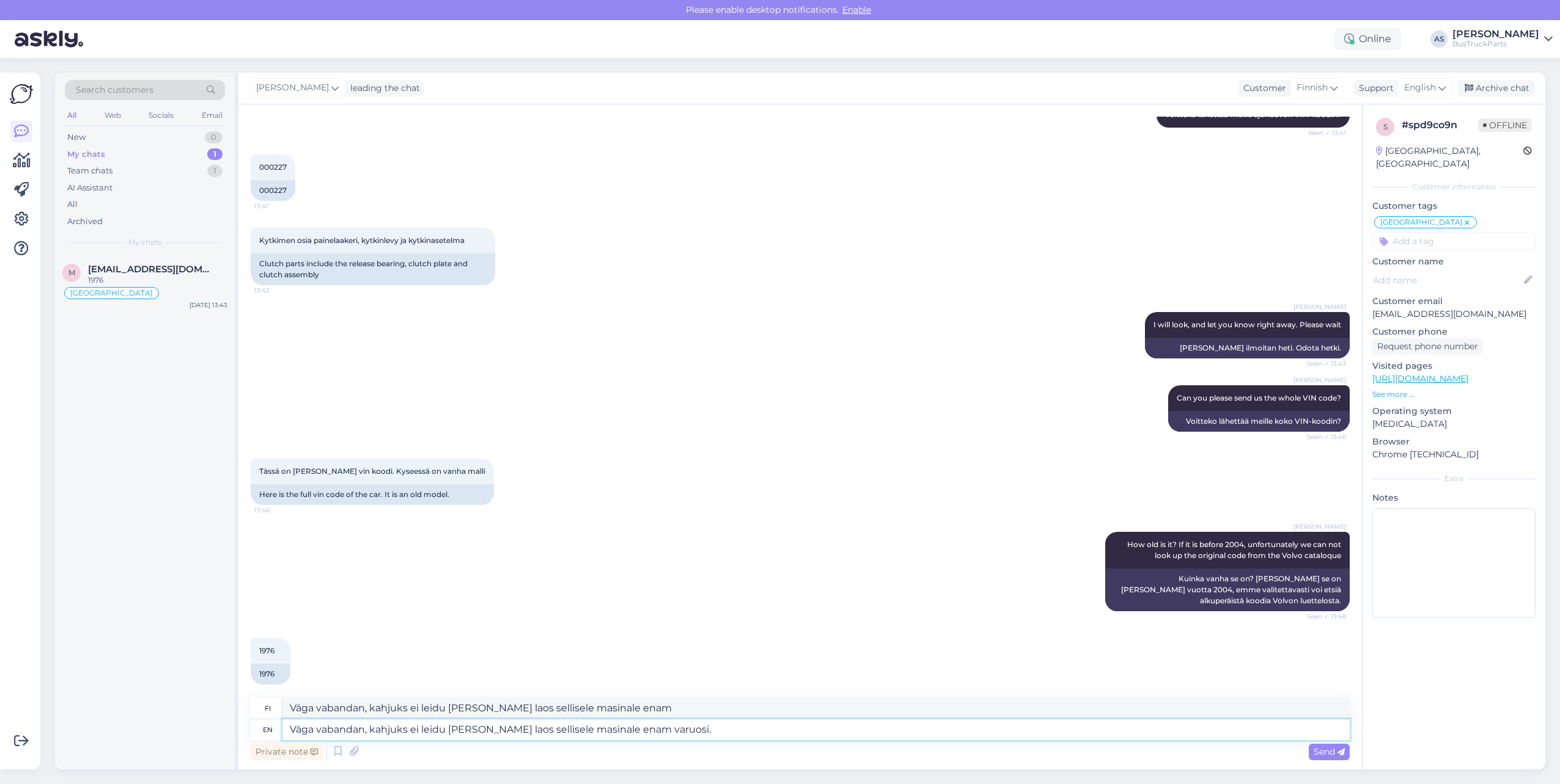
type textarea "Väga vabandan, valitettavasti ei leidu [PERSON_NAME] laos sellisele masinale en…"
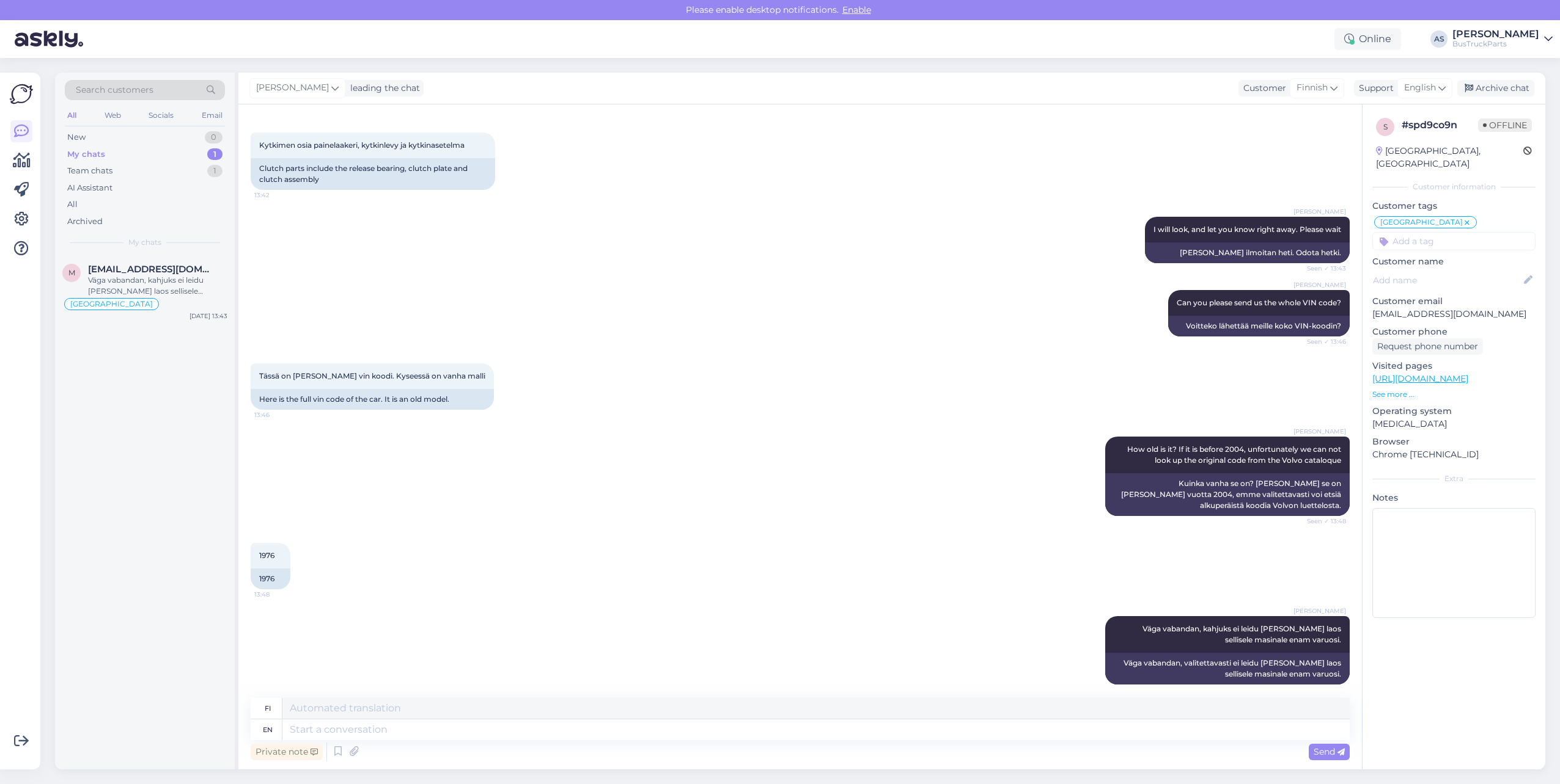
click at [772, 457] on div "[PERSON_NAME] How old is it? If it is before 2004, unfortunately we can not loo…" at bounding box center [800, 477] width 1099 height 106
click at [388, 604] on textarea at bounding box center [816, 730] width 1067 height 21
click at [772, 232] on input at bounding box center [1453, 241] width 163 height 18
drag, startPoint x: 1382, startPoint y: 217, endPoint x: 1115, endPoint y: 225, distance: 267.1
click at [772, 225] on div "Chat started [DATE] Etsin volvo f407 1976 3.9L diesel 13:40 I am looking for a …" at bounding box center [891, 437] width 1307 height 666
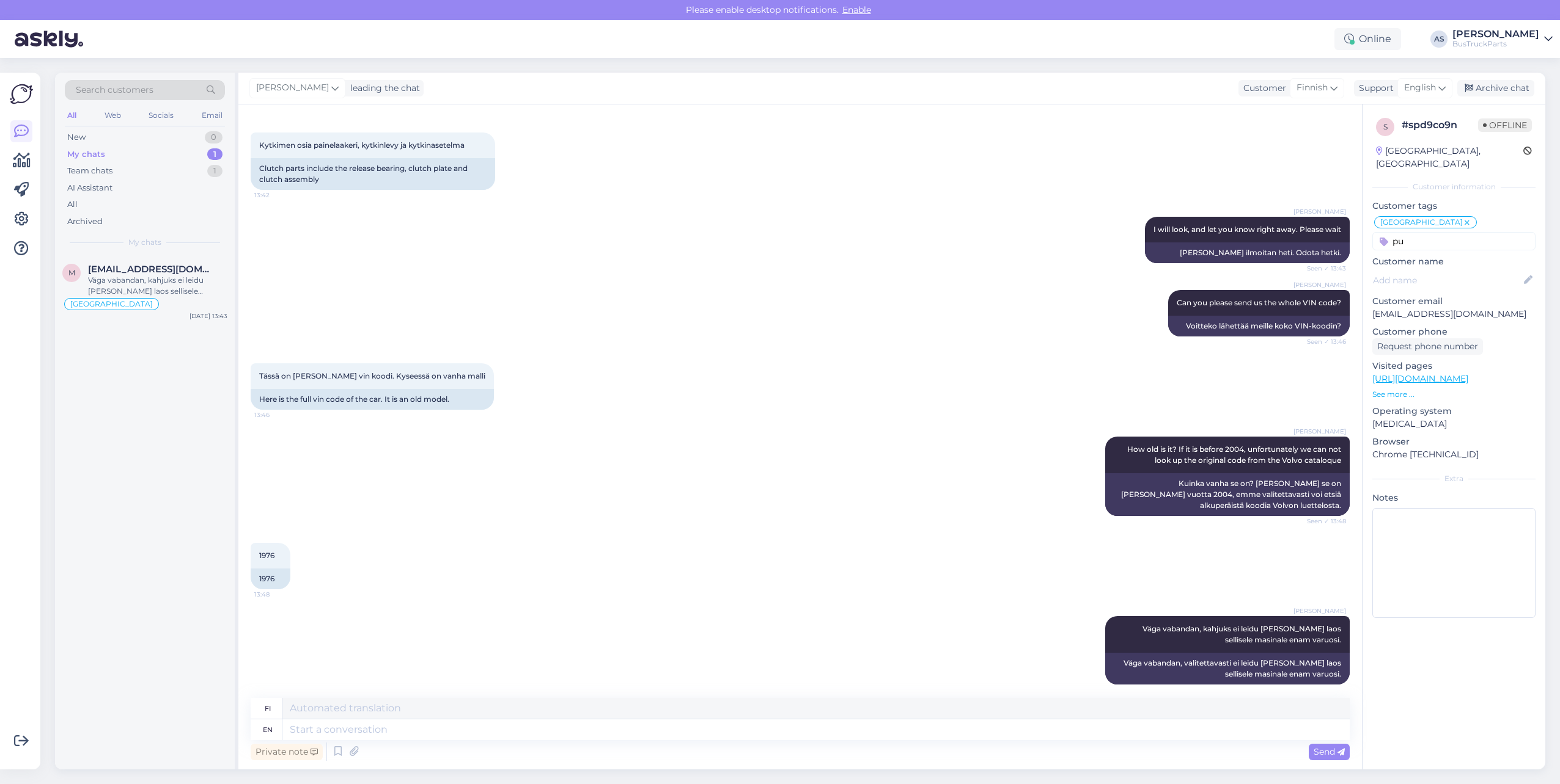
type input "p"
click at [772, 232] on input "pole" at bounding box center [1453, 241] width 163 height 18
type input "pole"
click at [772, 270] on span "osa pole pakkuda" at bounding box center [1454, 273] width 64 height 7
click at [772, 93] on div "Archive chat" at bounding box center [1496, 88] width 77 height 17
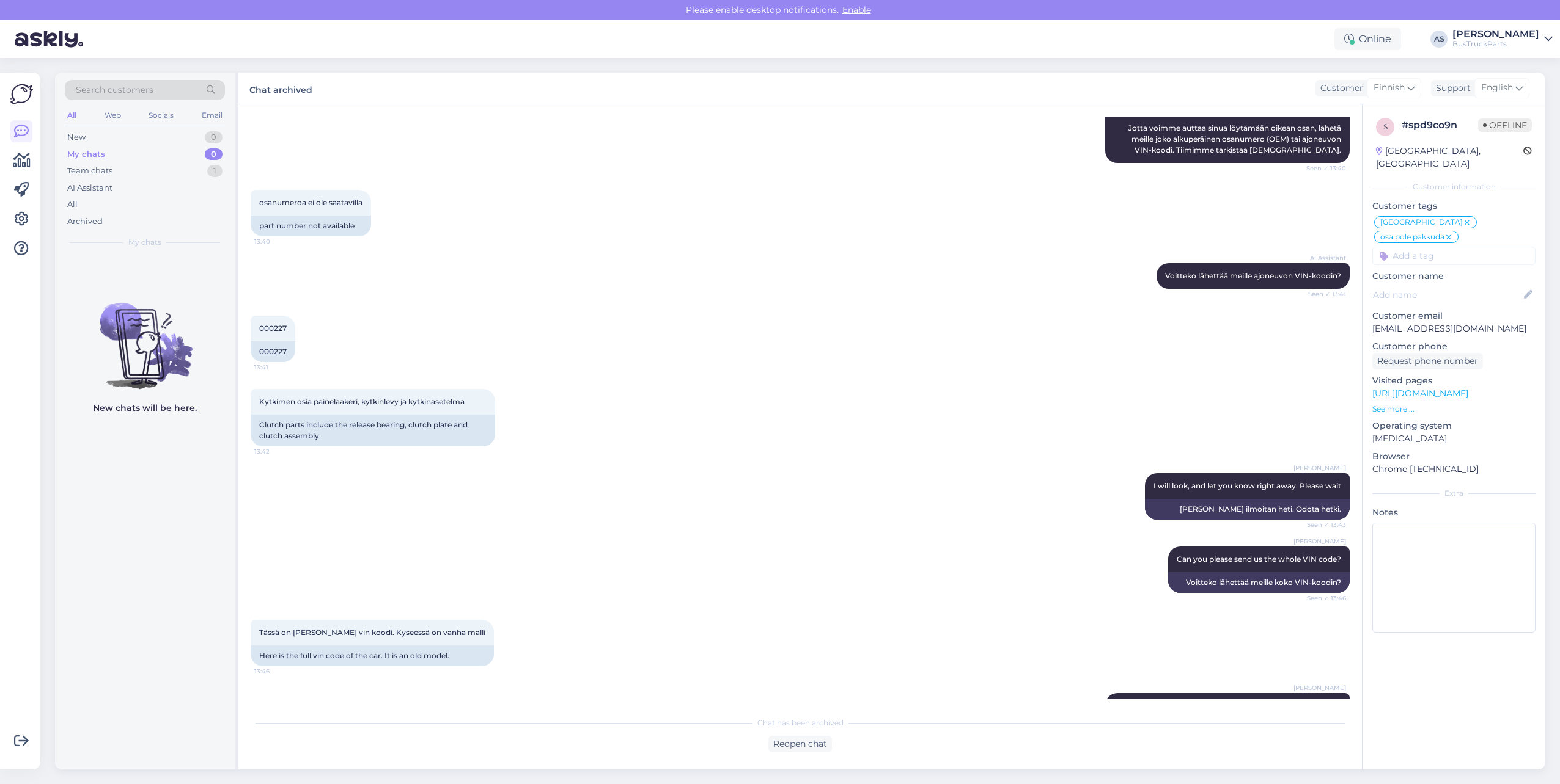
scroll to position [405, 0]
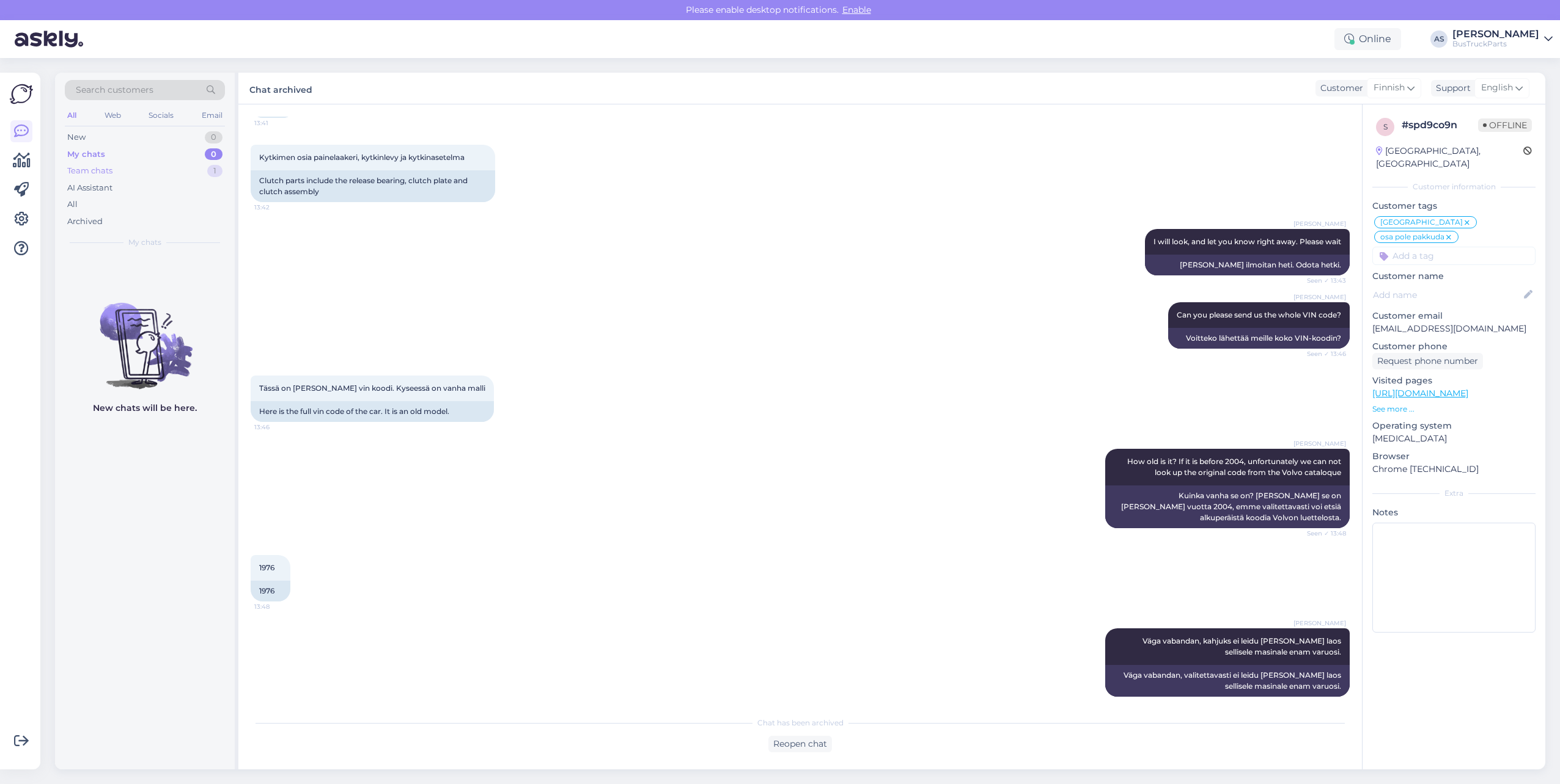
click at [114, 173] on div "Team chats 1" at bounding box center [145, 171] width 160 height 17
